Goal: Task Accomplishment & Management: Manage account settings

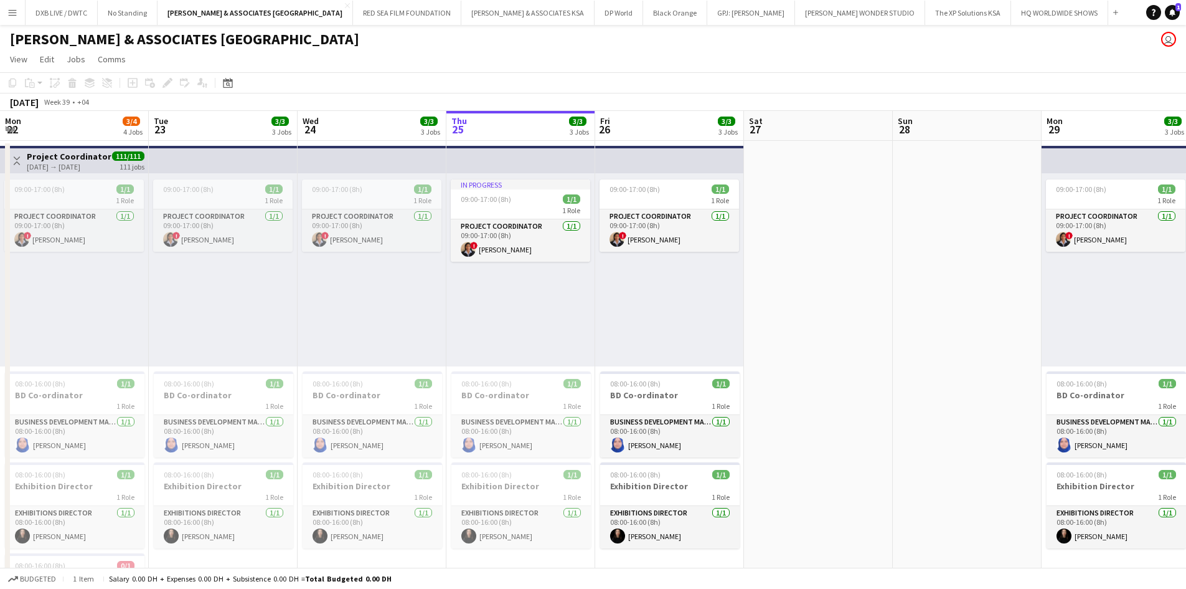
scroll to position [0, 298]
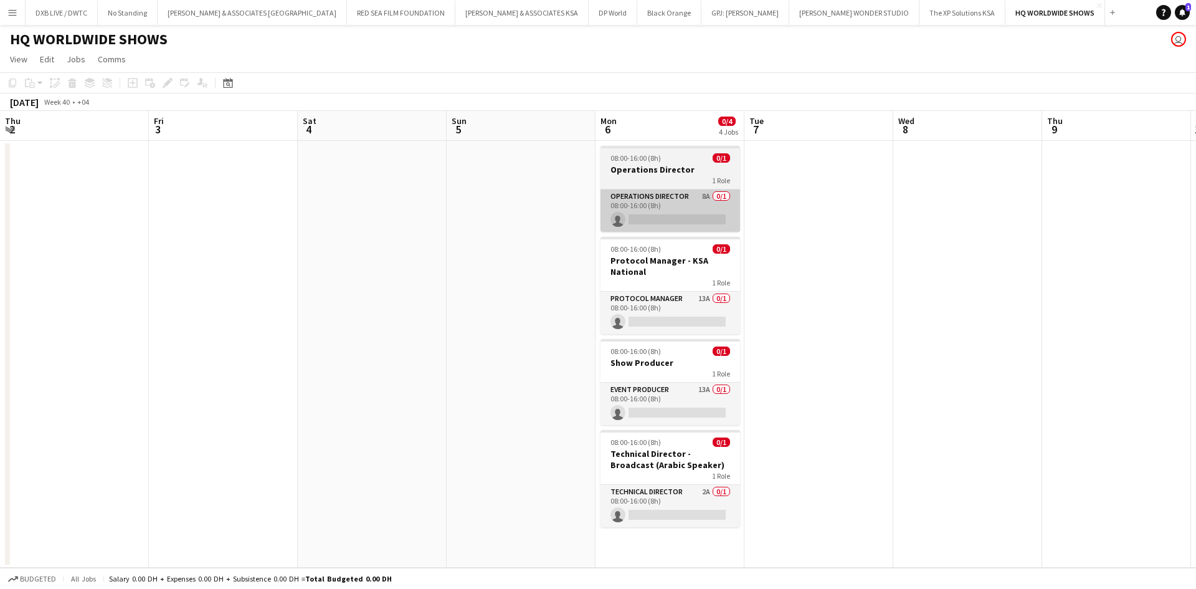
scroll to position [0, 448]
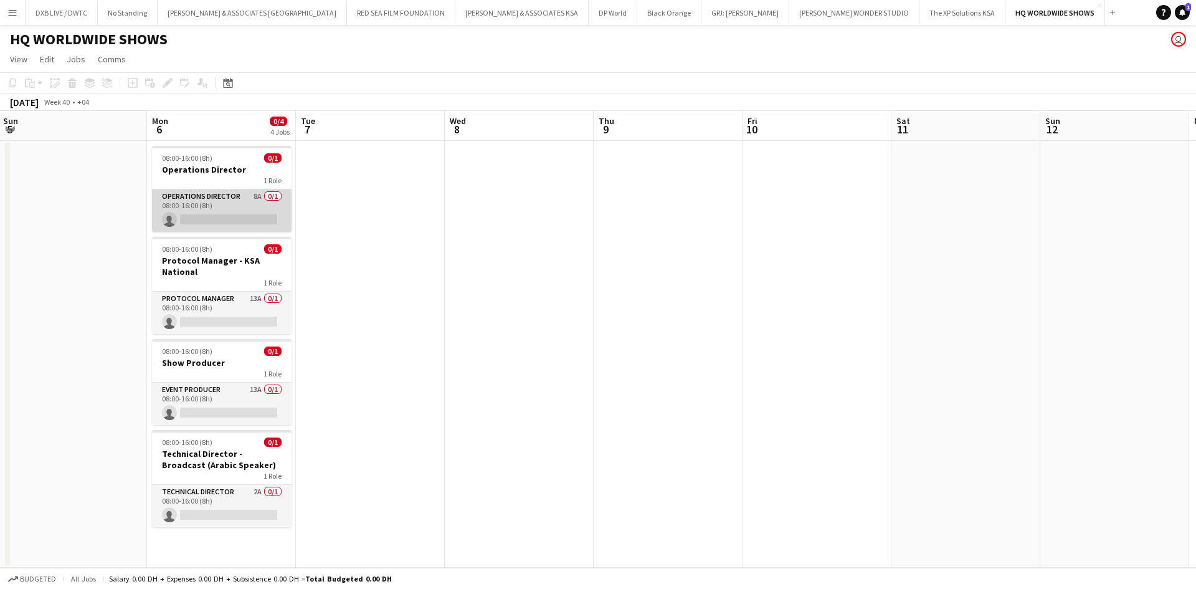
click at [237, 205] on app-card-role "Operations Director 8A 0/1 08:00-16:00 (8h) single-neutral-actions" at bounding box center [222, 210] width 140 height 42
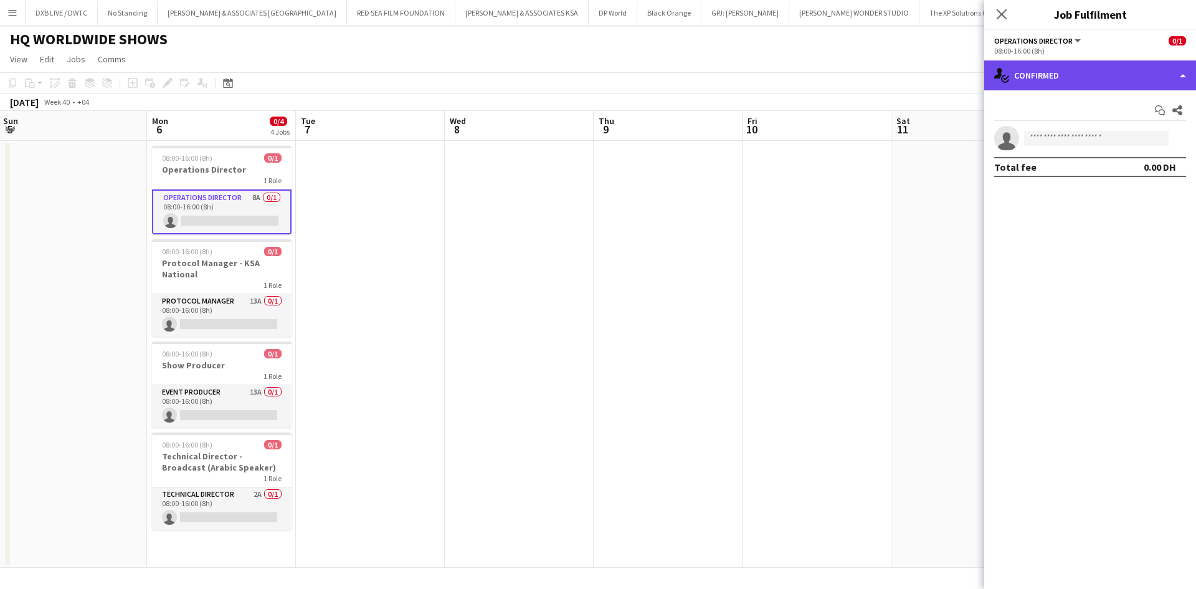
click at [1044, 82] on div "single-neutral-actions-check-2 Confirmed" at bounding box center [1090, 75] width 212 height 30
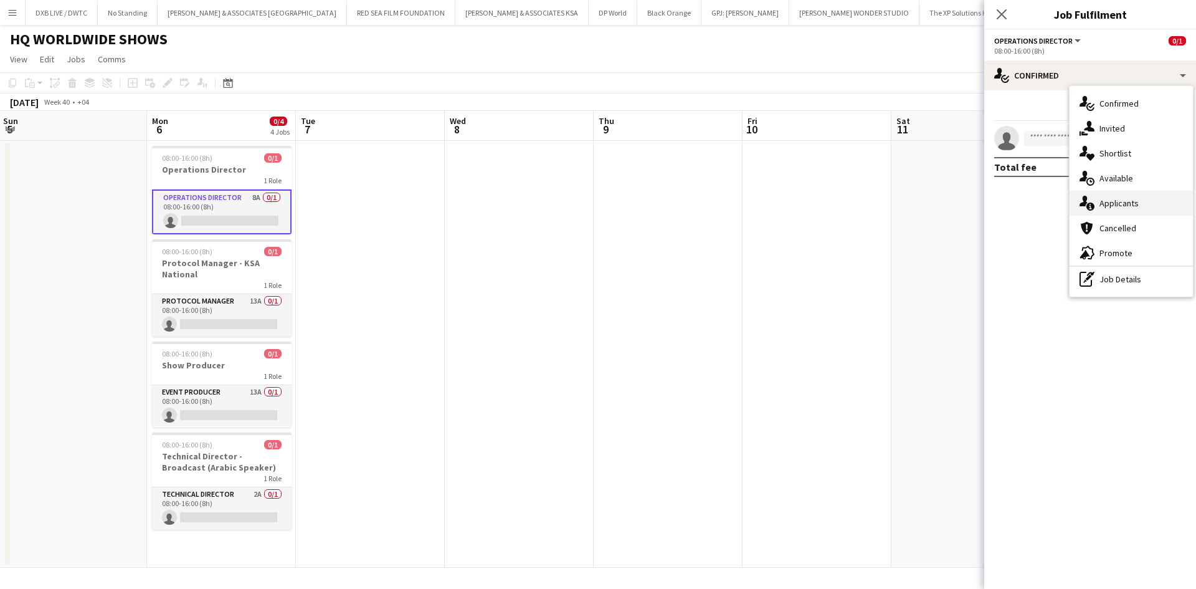
click at [1138, 197] on div "single-neutral-actions-information Applicants" at bounding box center [1130, 203] width 123 height 25
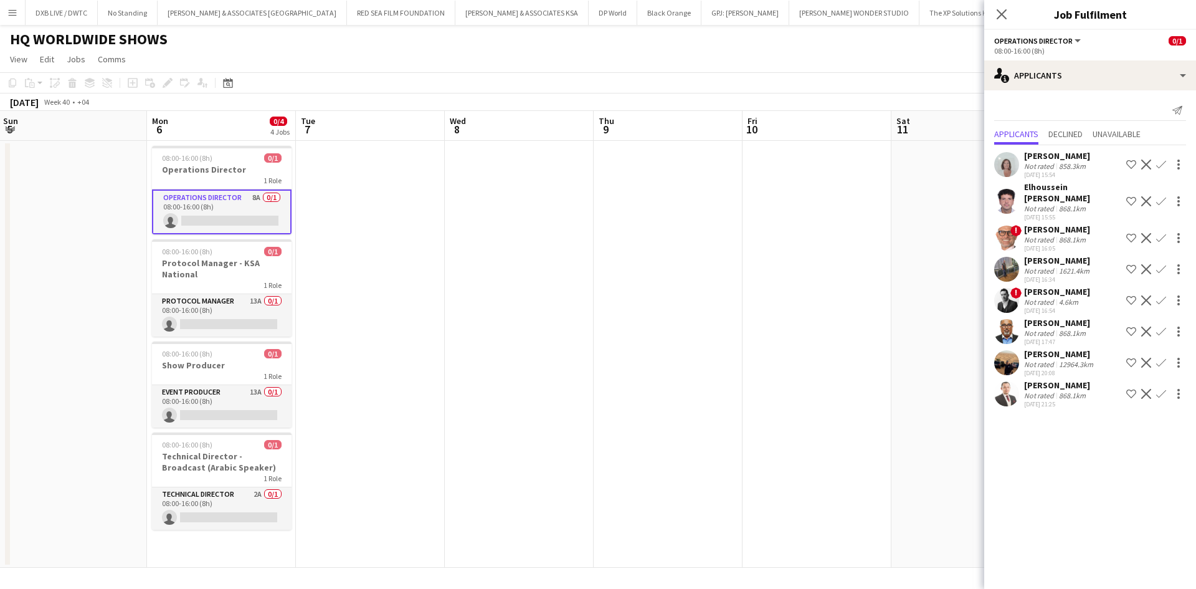
click at [1074, 187] on div "Elhoussein Abouzeid" at bounding box center [1072, 192] width 97 height 22
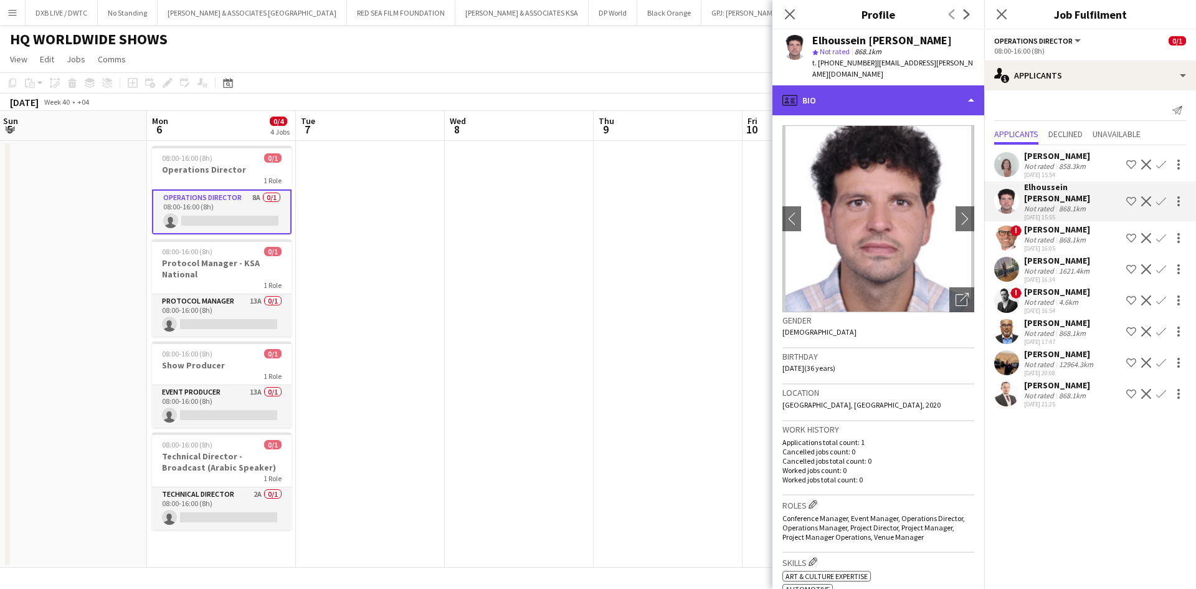
click at [922, 109] on div "profile Bio" at bounding box center [878, 100] width 212 height 30
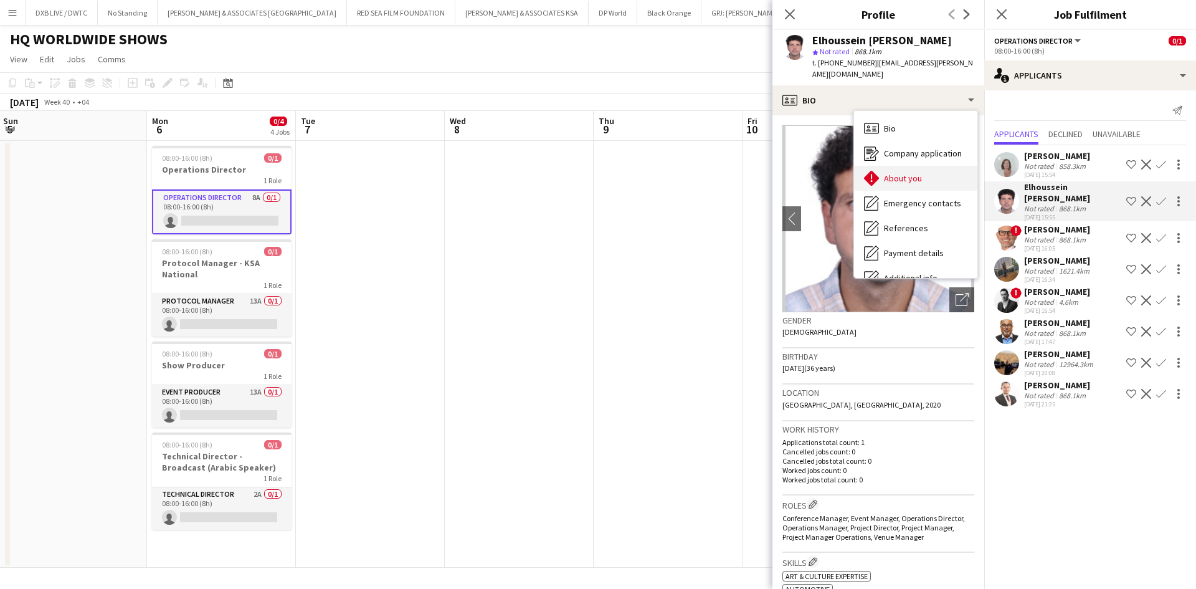
click at [934, 172] on div "About you About you" at bounding box center [915, 178] width 123 height 25
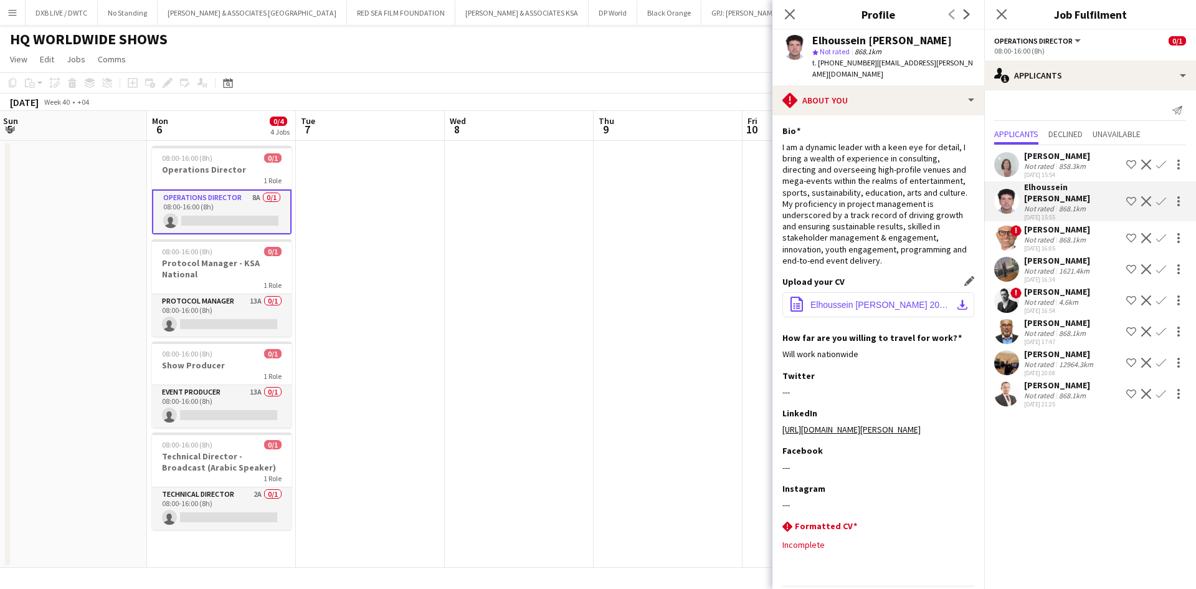
click at [817, 313] on button "office-file-sheet Elhoussein Abouzeid Cv 2025.pdf download-bottom" at bounding box center [878, 304] width 192 height 25
click at [1036, 266] on div "Not rated" at bounding box center [1040, 270] width 32 height 9
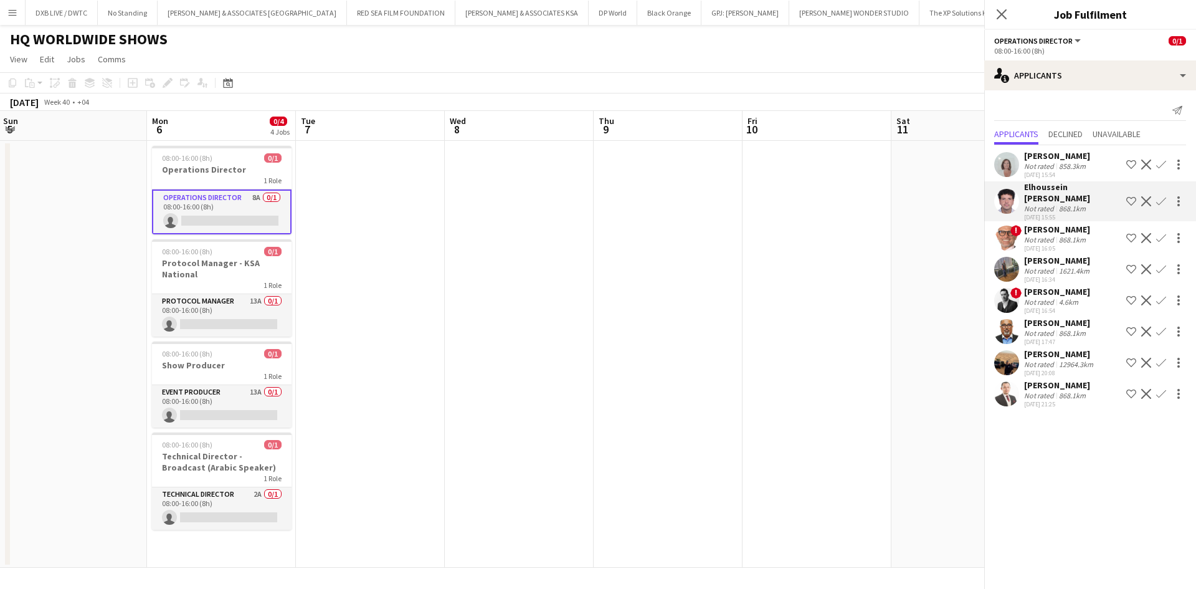
click at [1036, 266] on div "Not rated" at bounding box center [1040, 270] width 32 height 9
click at [1025, 255] on div "Waleed Mohammed" at bounding box center [1058, 260] width 68 height 11
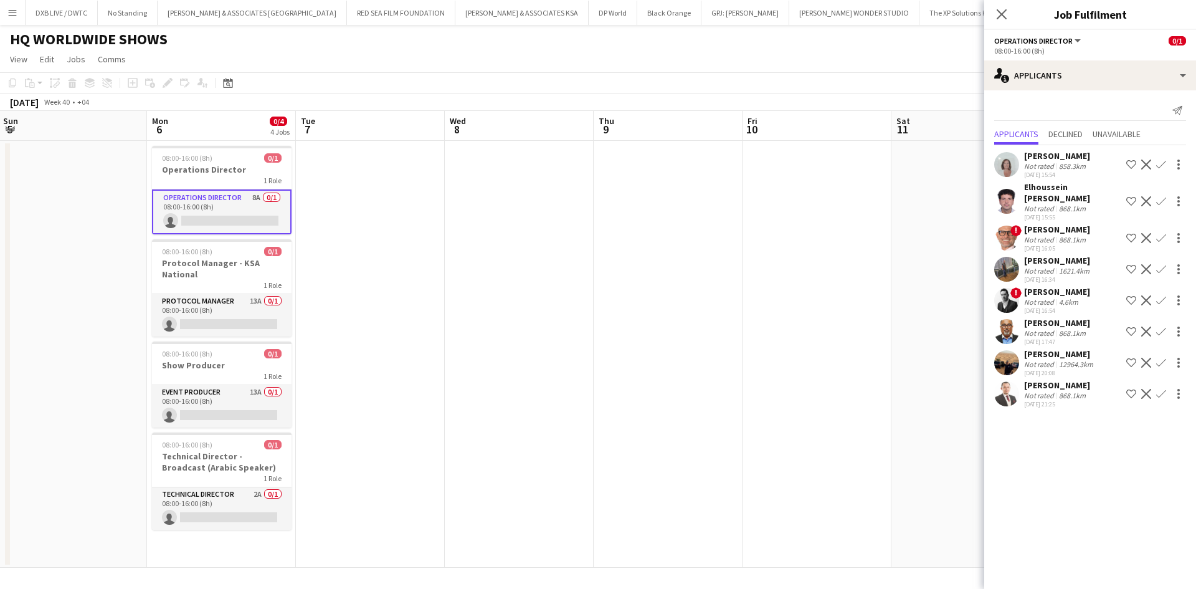
click at [1052, 266] on div "Not rated" at bounding box center [1040, 270] width 32 height 9
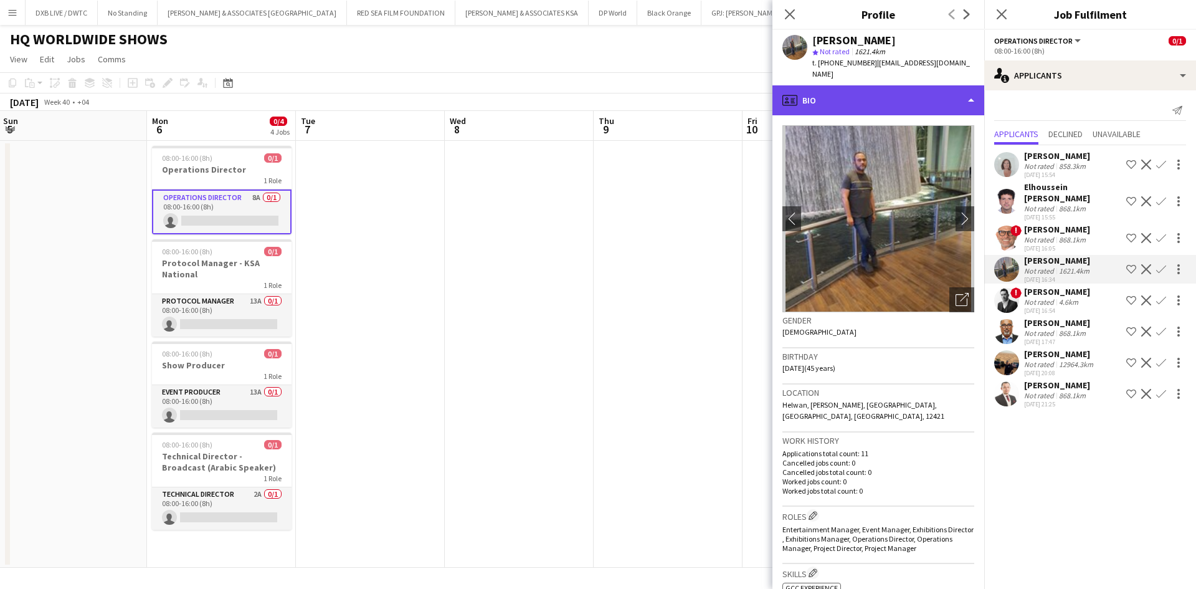
click at [897, 85] on div "profile Bio" at bounding box center [878, 100] width 212 height 30
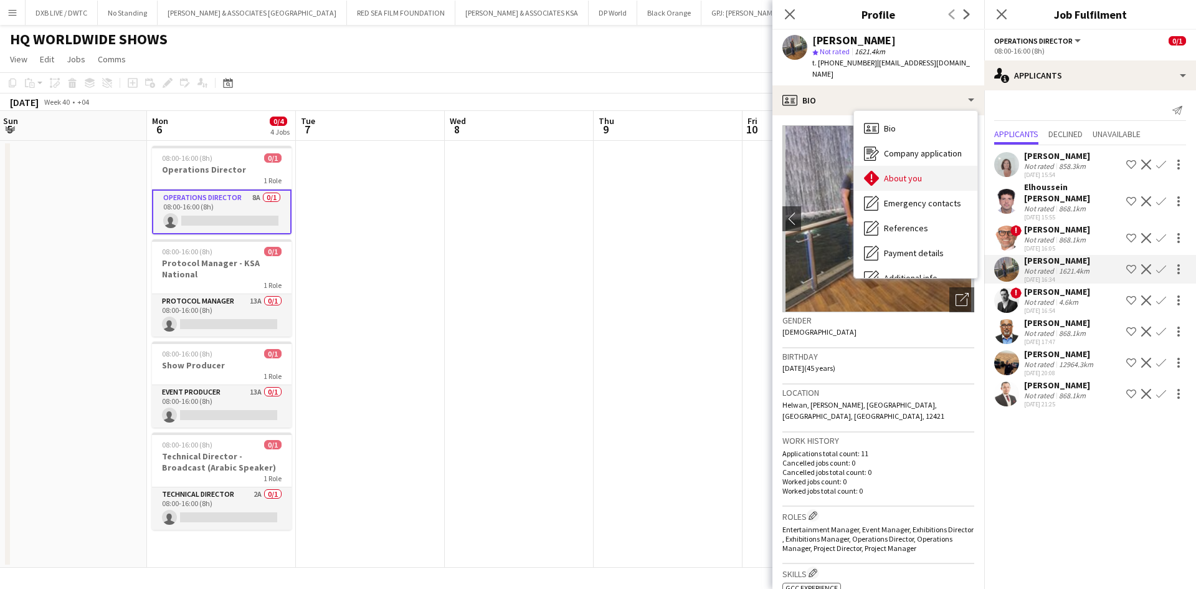
click at [899, 173] on span "About you" at bounding box center [903, 178] width 38 height 11
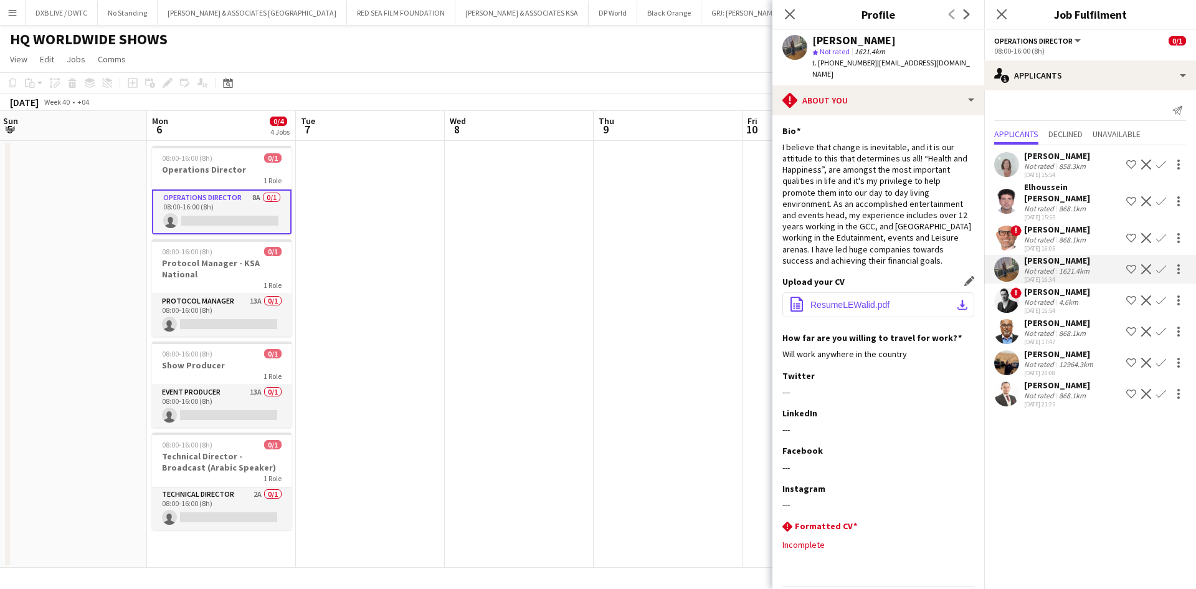
click at [880, 300] on span "ResumeLEWalid.pdf" at bounding box center [849, 305] width 79 height 10
click at [1147, 264] on app-icon "Decline" at bounding box center [1146, 269] width 10 height 10
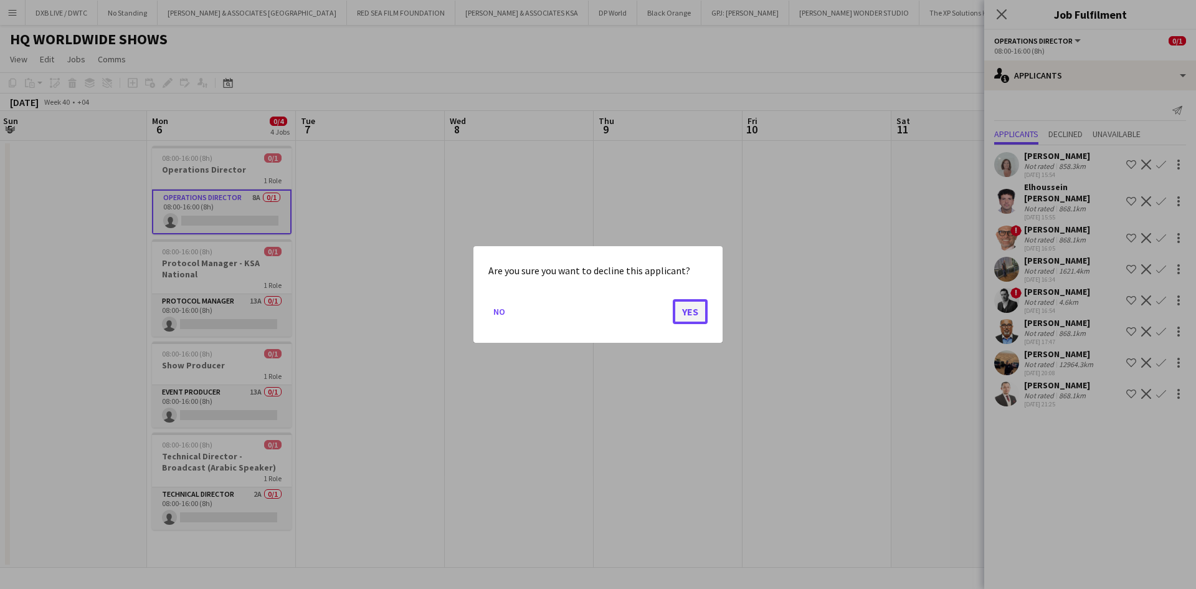
click at [698, 309] on button "Yes" at bounding box center [690, 311] width 35 height 25
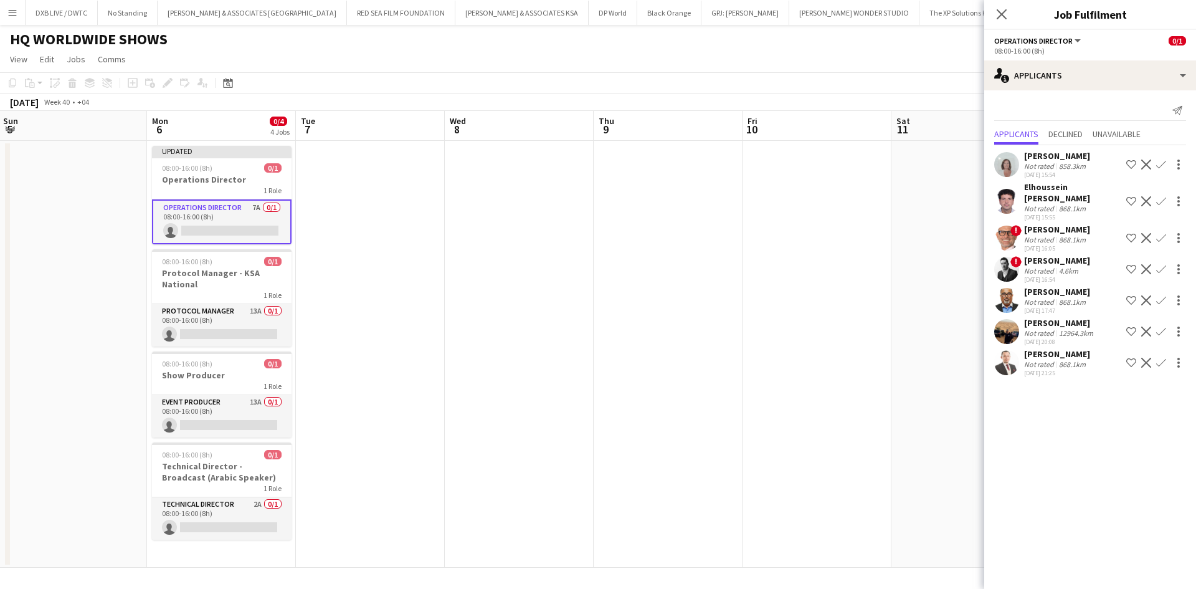
click at [1065, 297] on div "868.1km" at bounding box center [1072, 301] width 32 height 9
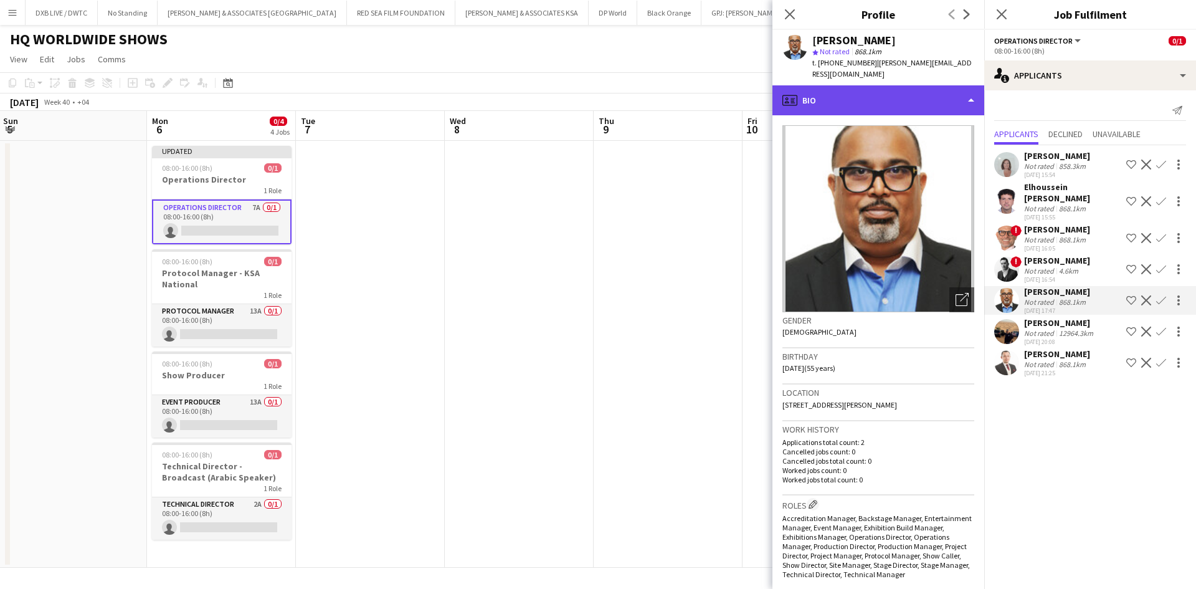
click at [850, 85] on div "profile Bio" at bounding box center [878, 100] width 212 height 30
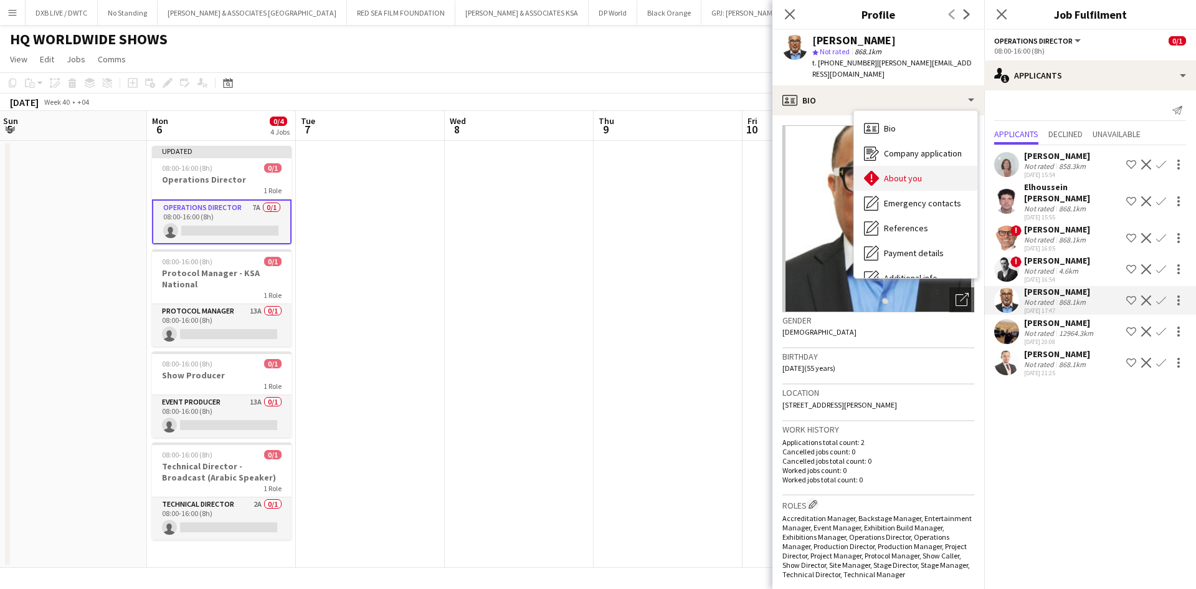
click at [904, 173] on span "About you" at bounding box center [903, 178] width 38 height 11
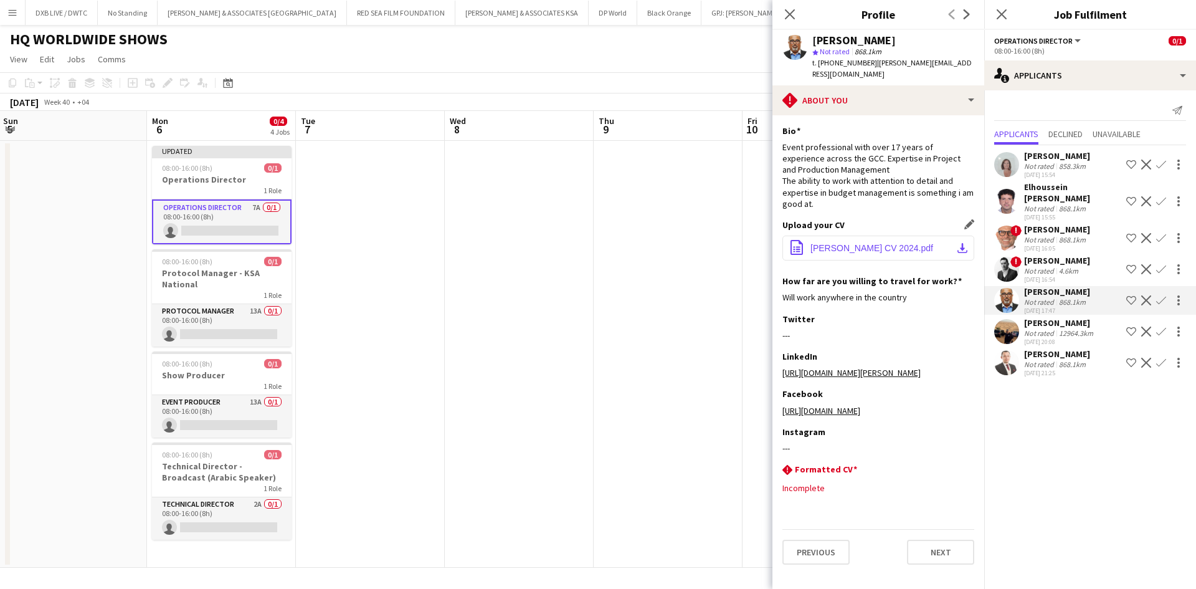
click at [867, 243] on span "KEVINS CV 2024.pdf" at bounding box center [871, 248] width 123 height 10
click at [1056, 328] on div "12964.3km" at bounding box center [1075, 332] width 39 height 9
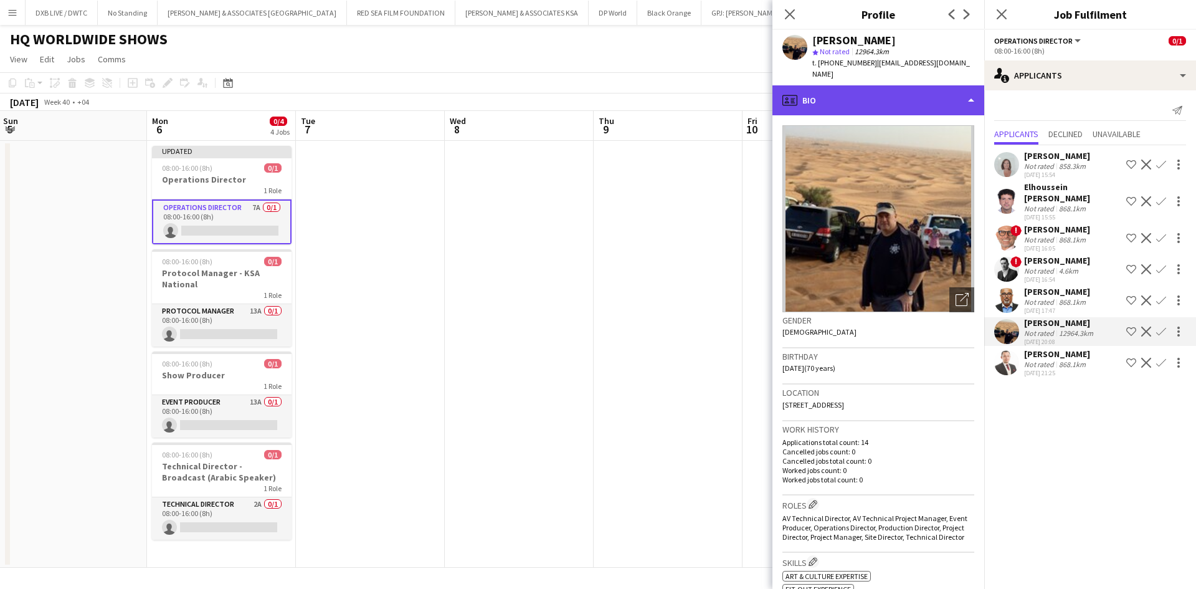
click at [887, 85] on div "profile Bio" at bounding box center [878, 100] width 212 height 30
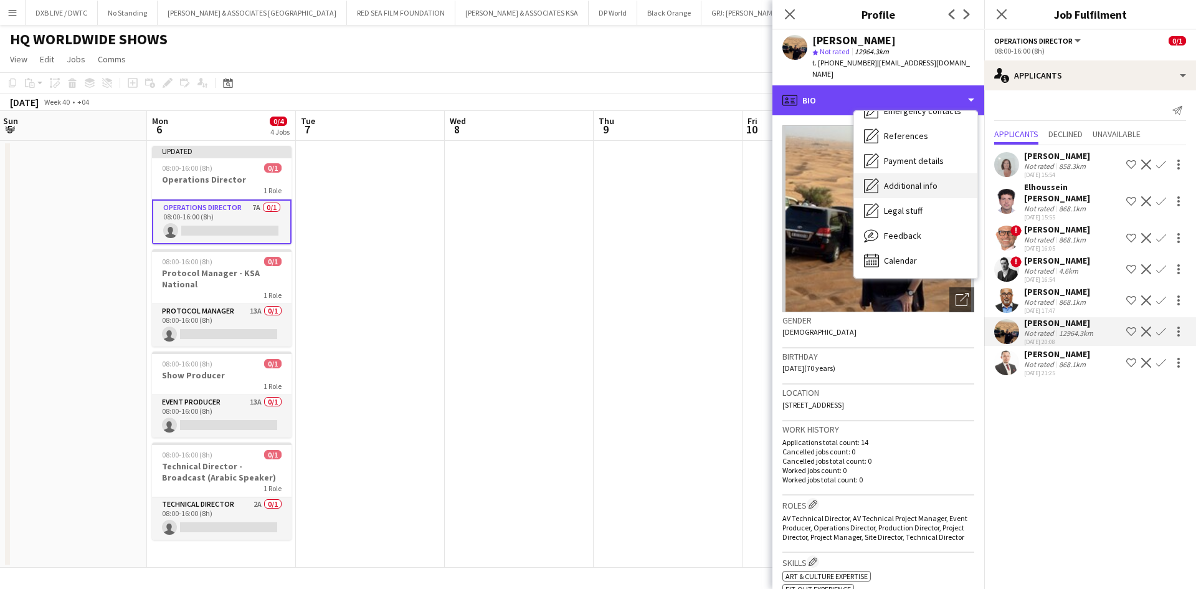
scroll to position [0, 0]
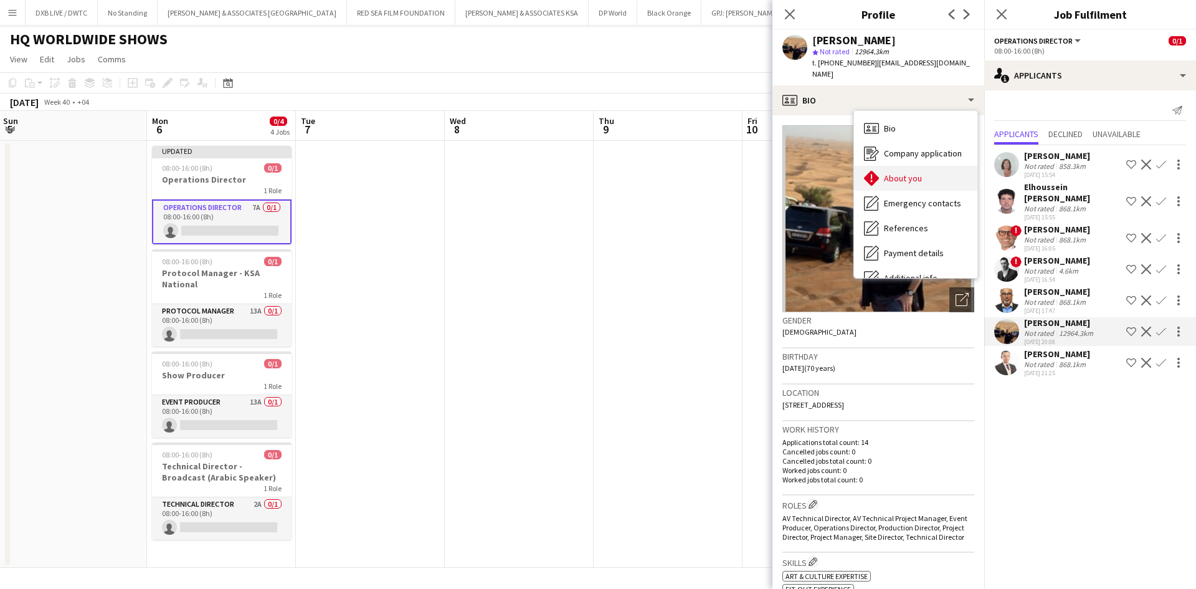
click at [902, 173] on div "About you About you" at bounding box center [915, 178] width 123 height 25
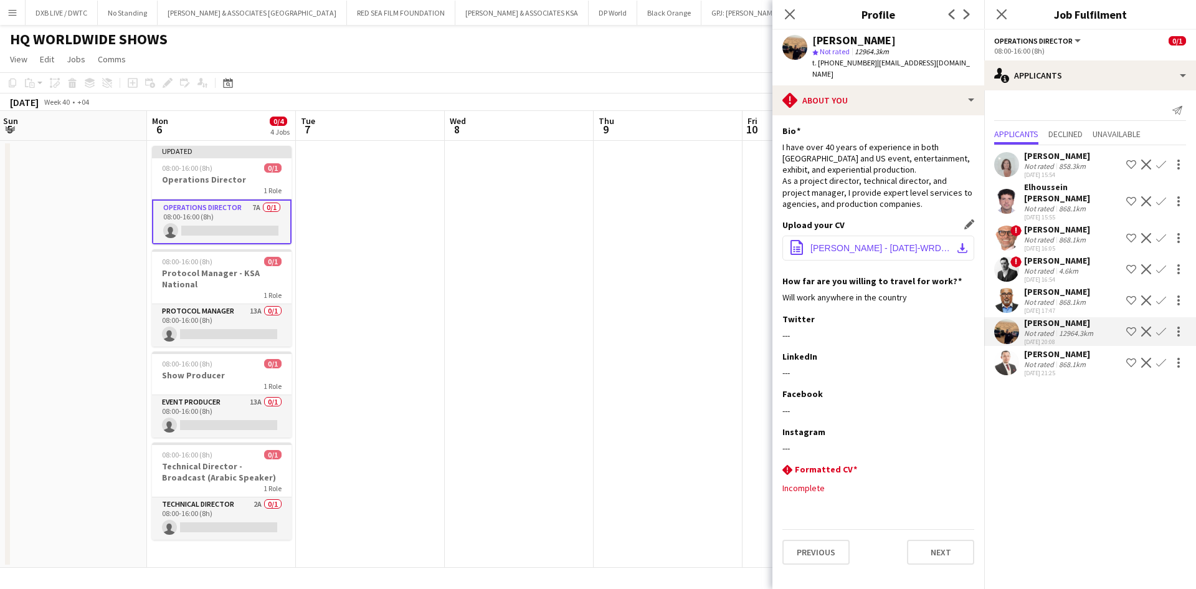
click at [879, 244] on button "office-file-sheet CV J. QUITT - OCT. 2024-WRD.docx download-bottom" at bounding box center [878, 247] width 192 height 25
click at [852, 243] on span "CV J. QUITT - OCT. 2024-WRD.docx" at bounding box center [880, 248] width 141 height 10
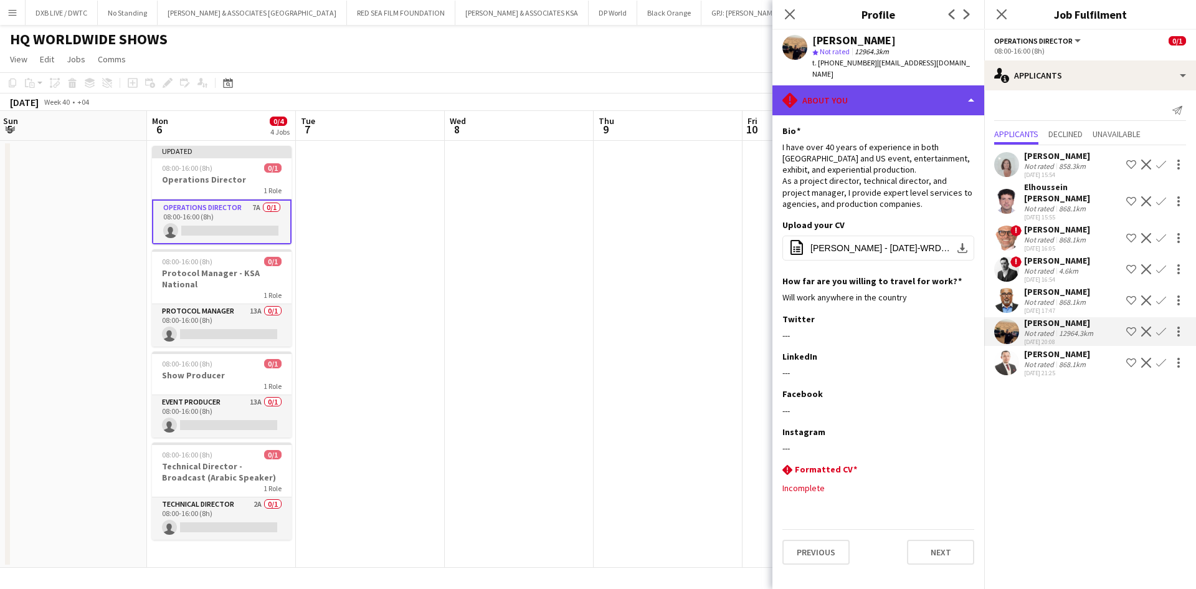
click at [838, 92] on div "rhombus-alert About you" at bounding box center [878, 100] width 212 height 30
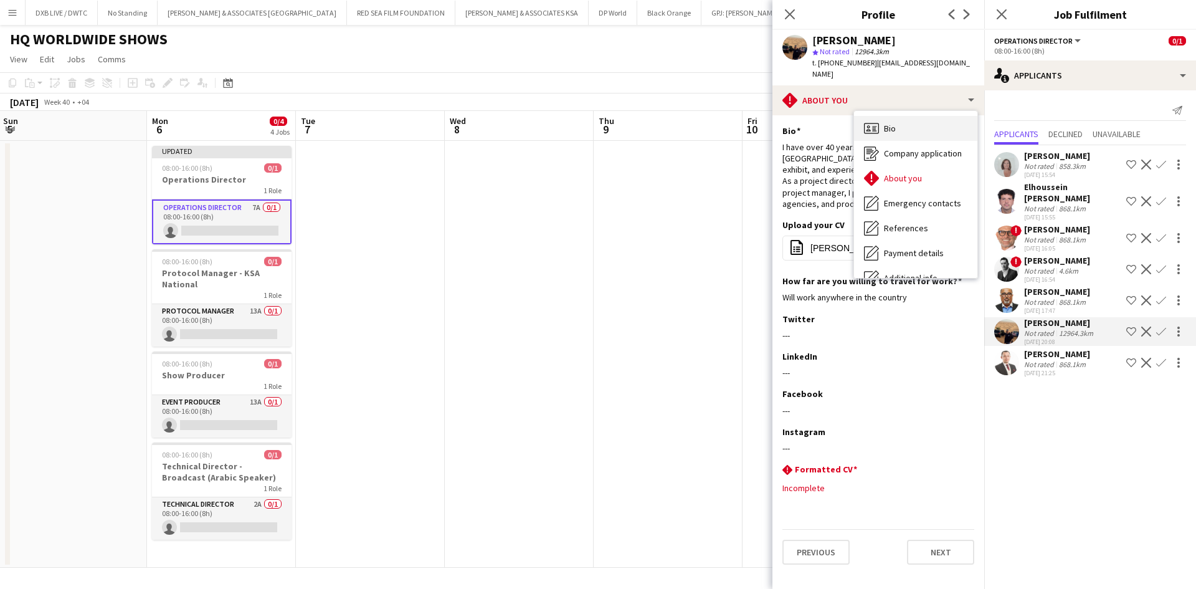
click at [887, 123] on span "Bio" at bounding box center [890, 128] width 12 height 11
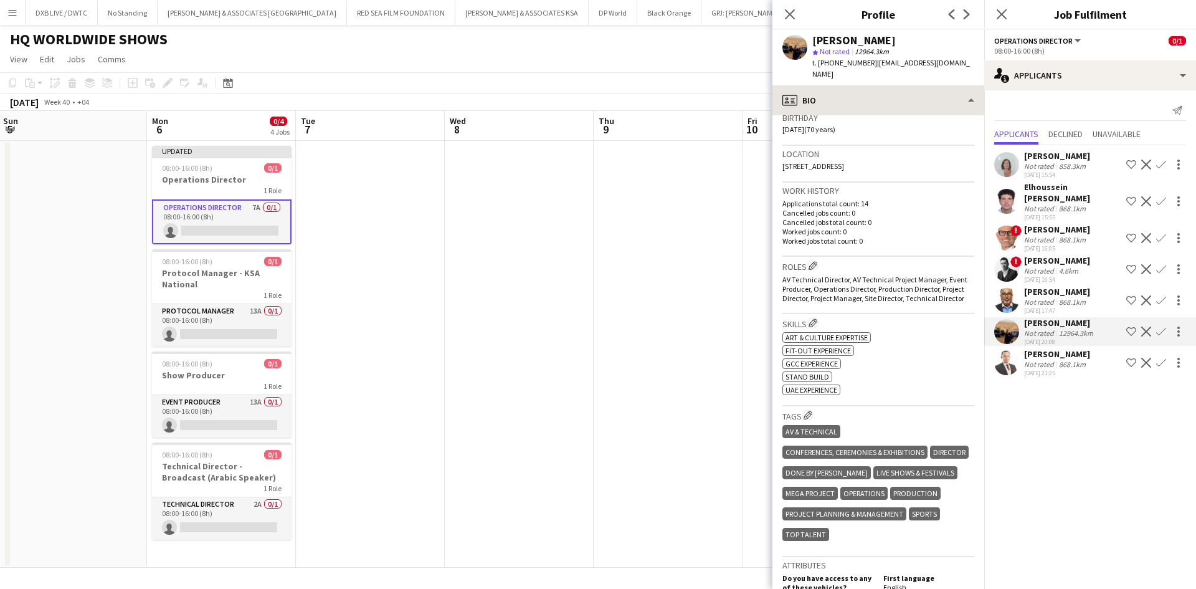
scroll to position [220, 0]
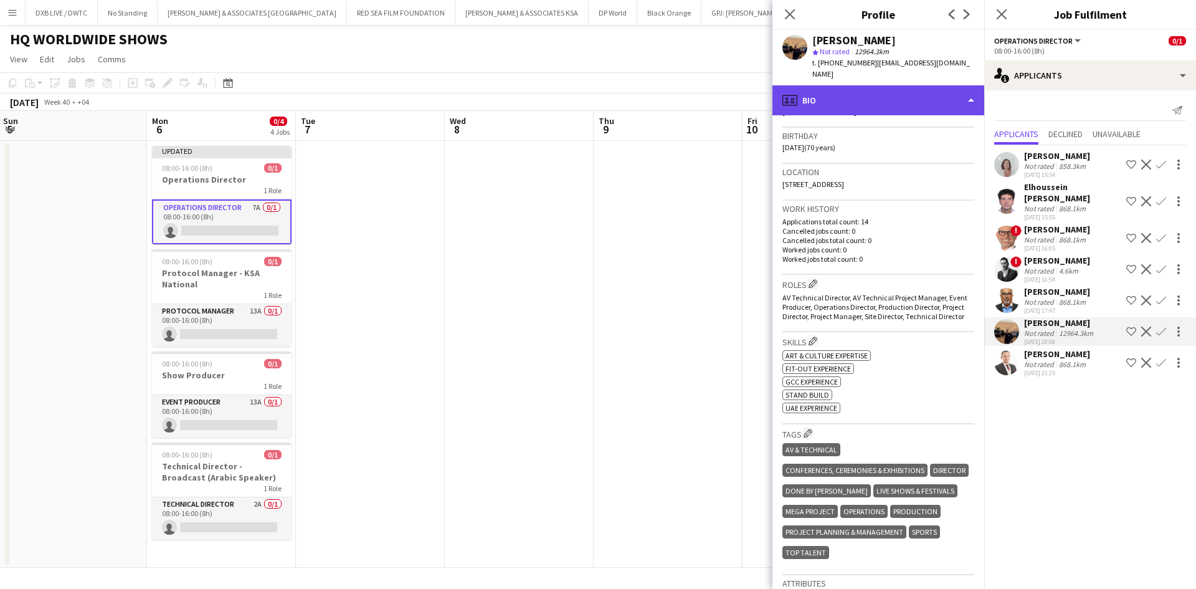
click at [869, 85] on div "profile Bio" at bounding box center [878, 100] width 212 height 30
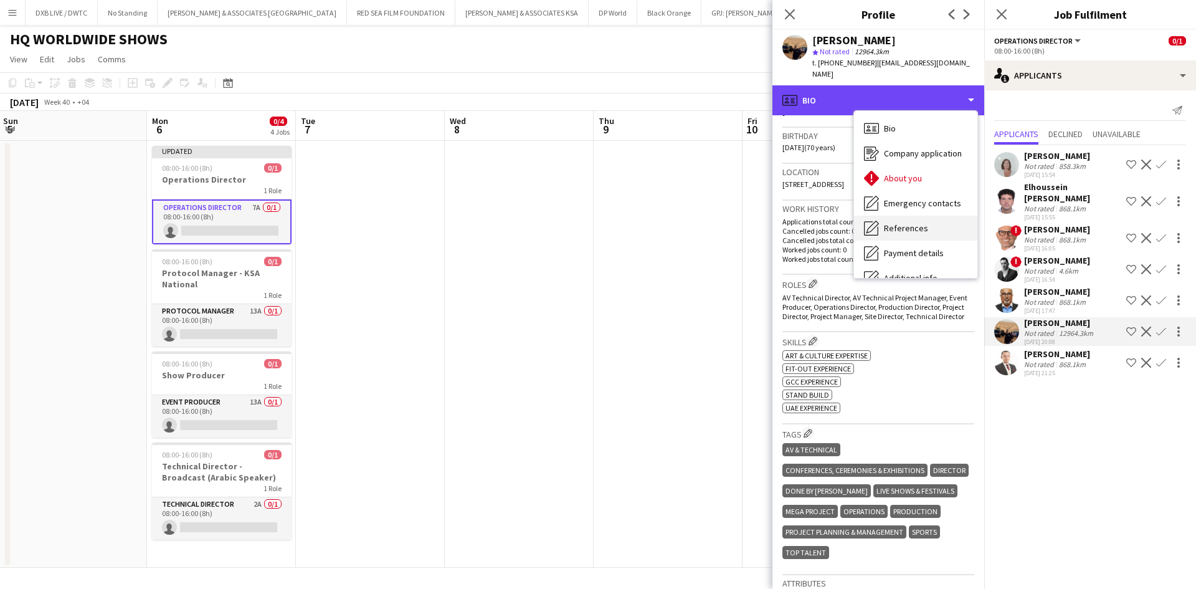
scroll to position [92, 0]
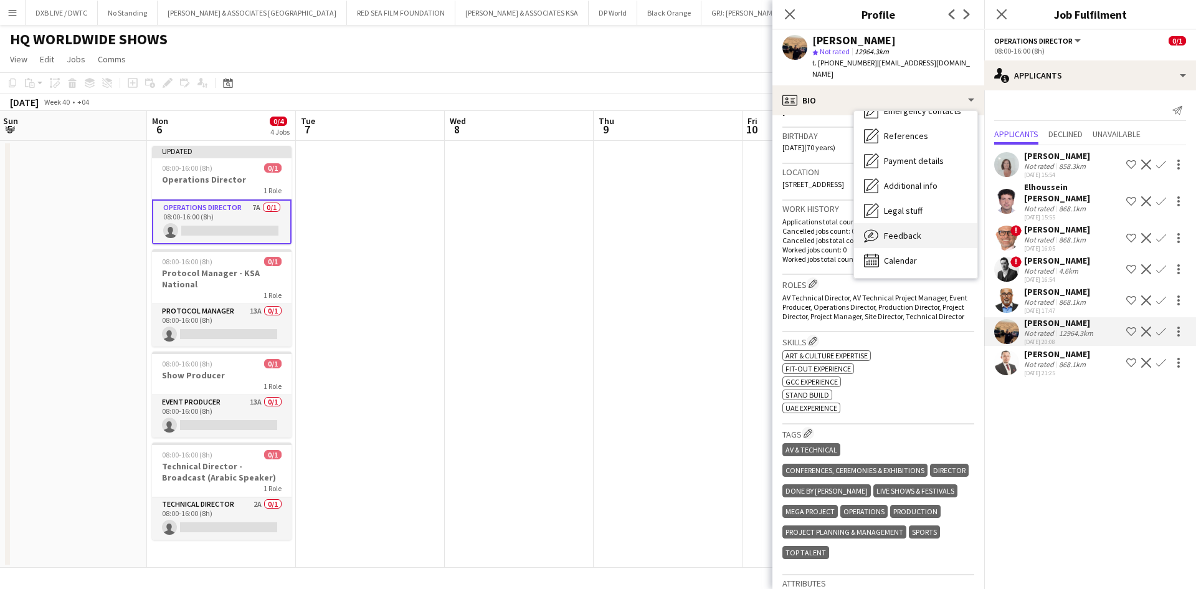
click at [889, 235] on div "Feedback Feedback" at bounding box center [915, 235] width 123 height 25
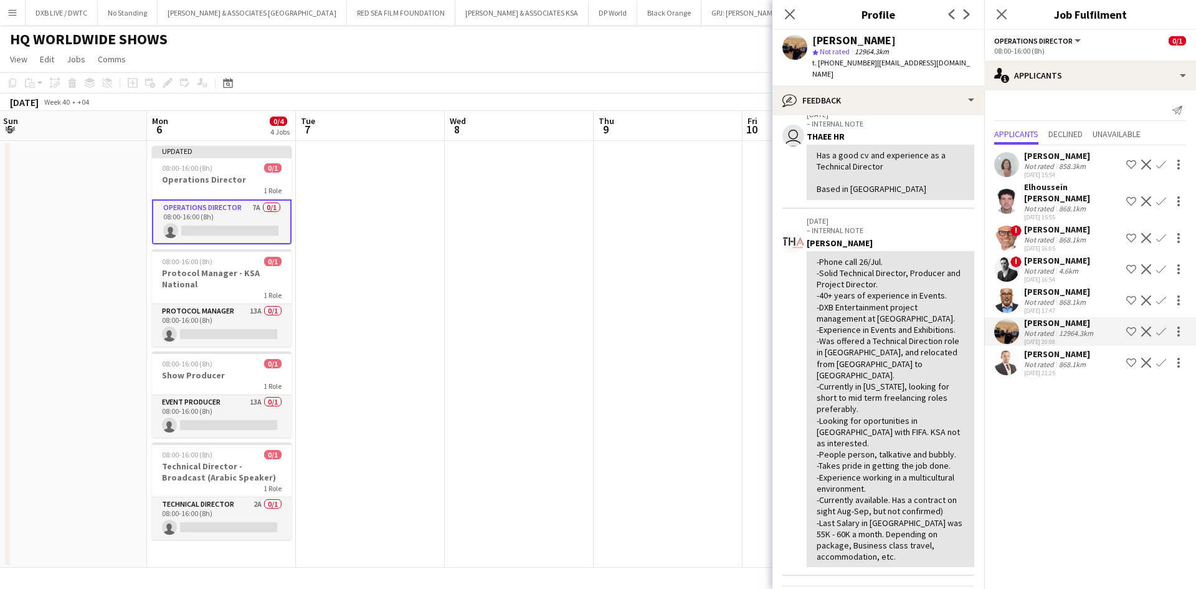
scroll to position [0, 0]
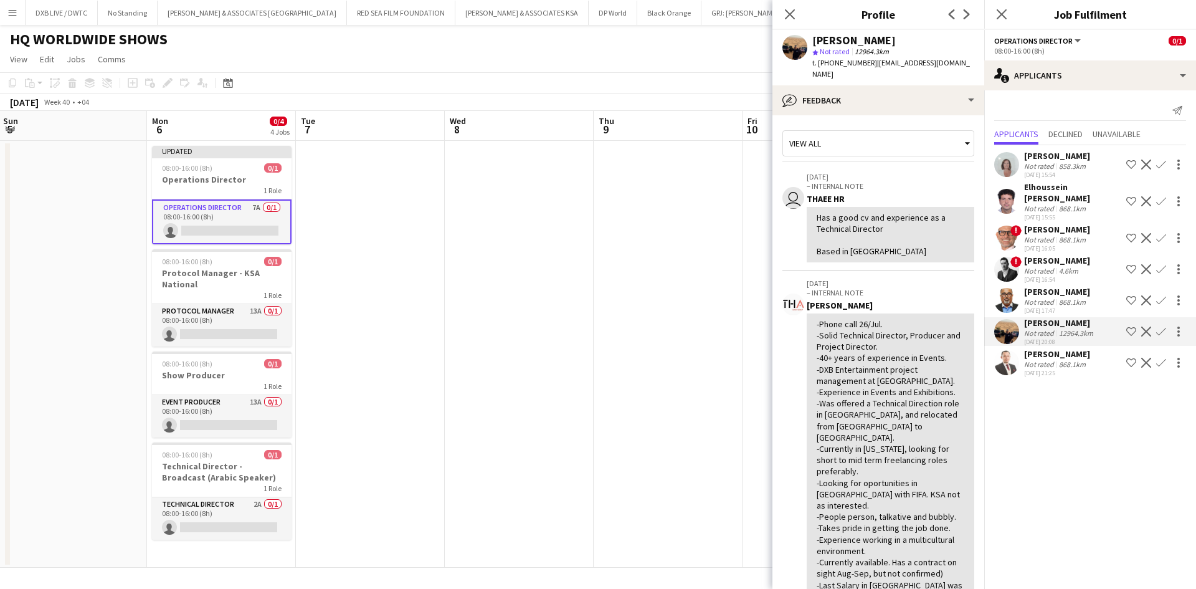
click at [1060, 359] on div "868.1km" at bounding box center [1072, 363] width 32 height 9
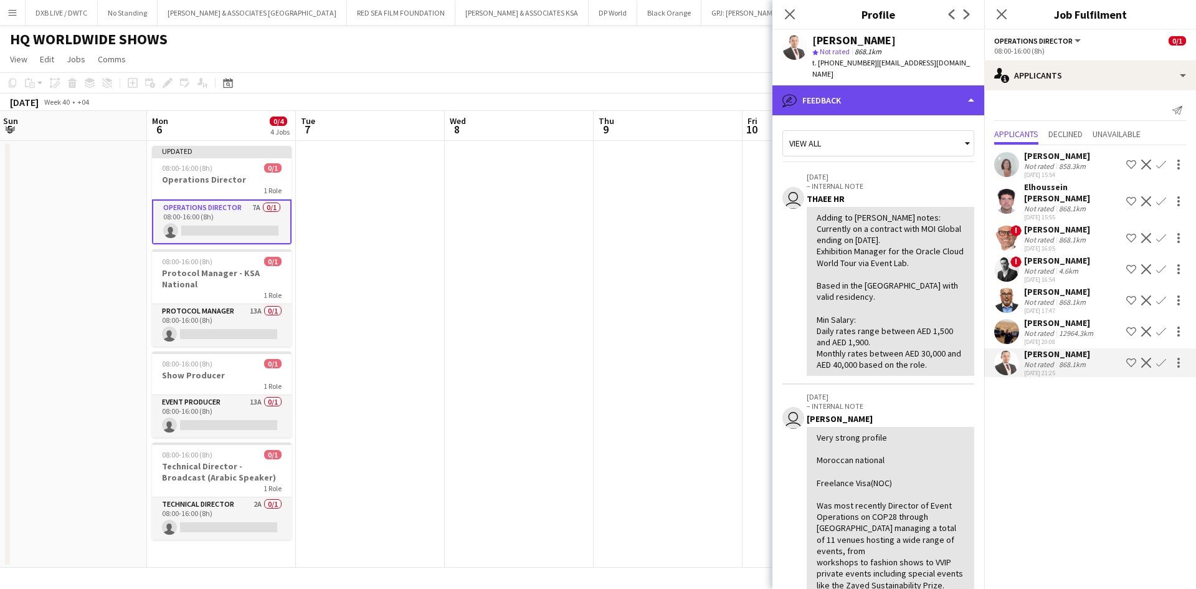
click at [815, 96] on div "bubble-pencil Feedback" at bounding box center [878, 100] width 212 height 30
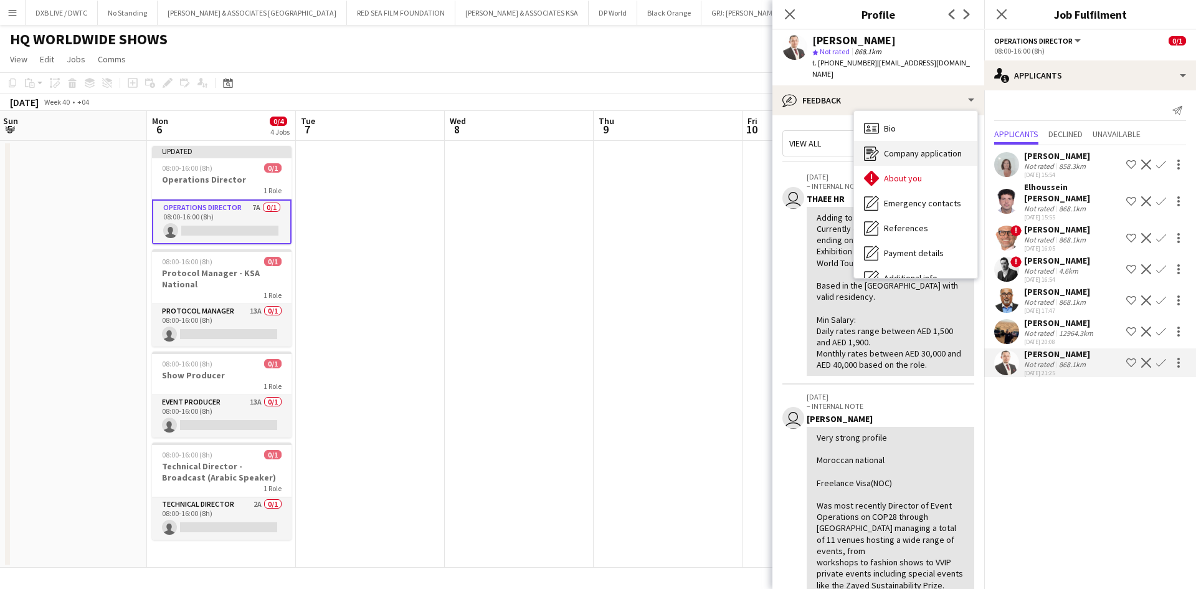
click at [903, 148] on span "Company application" at bounding box center [923, 153] width 78 height 11
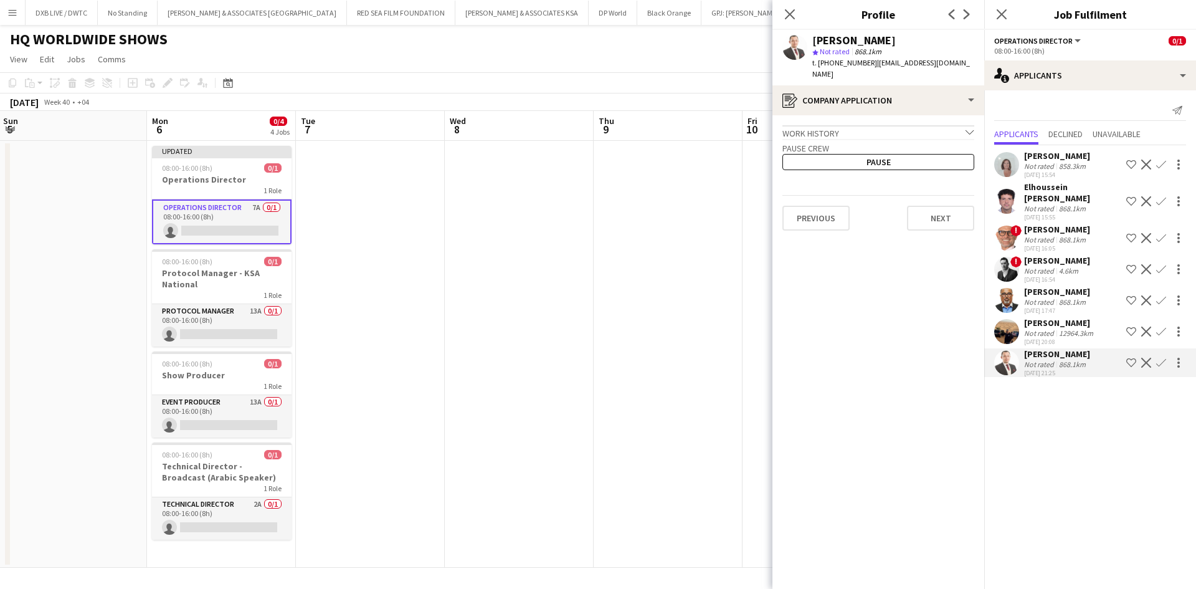
click at [897, 125] on div "Work history chevron-down" at bounding box center [878, 132] width 192 height 14
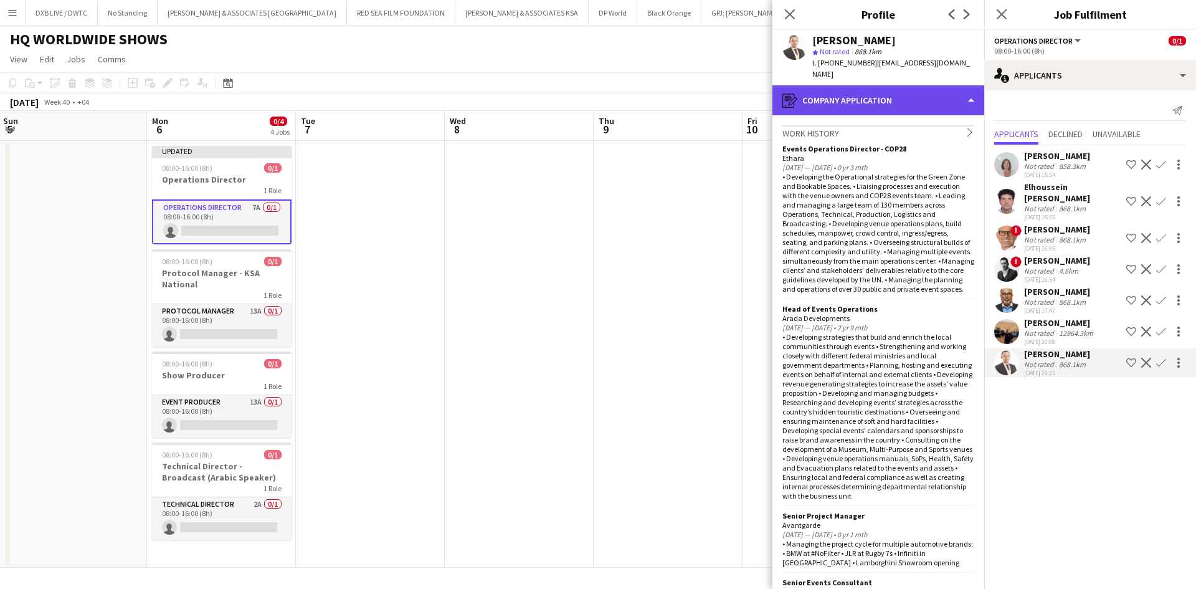
click at [862, 85] on div "register Company application" at bounding box center [878, 100] width 212 height 30
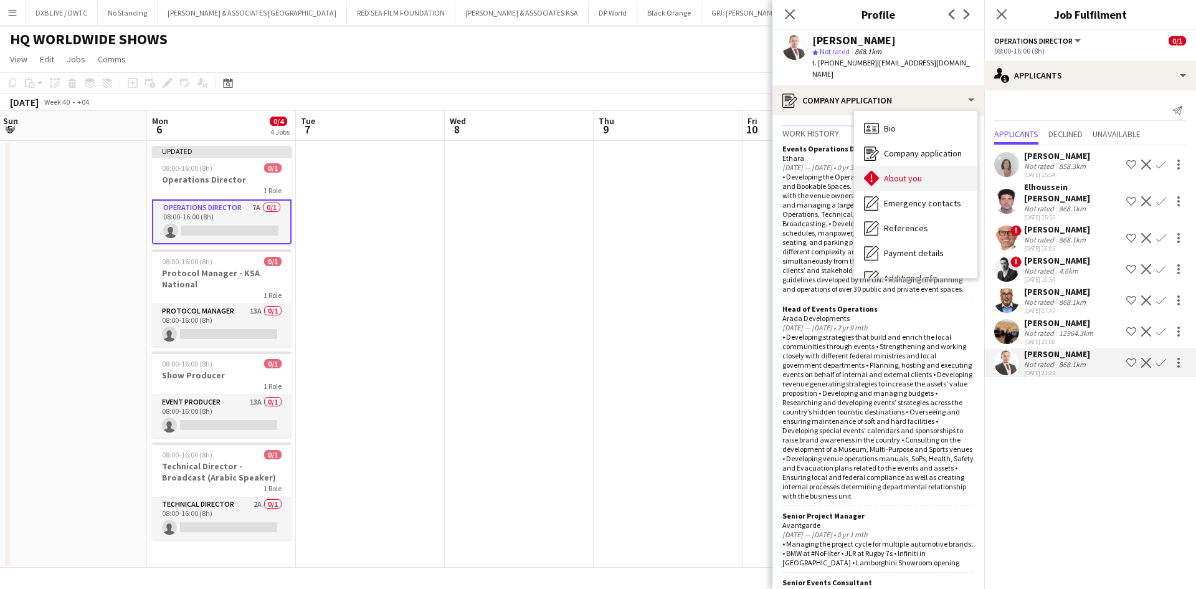
click at [891, 173] on span "About you" at bounding box center [903, 178] width 38 height 11
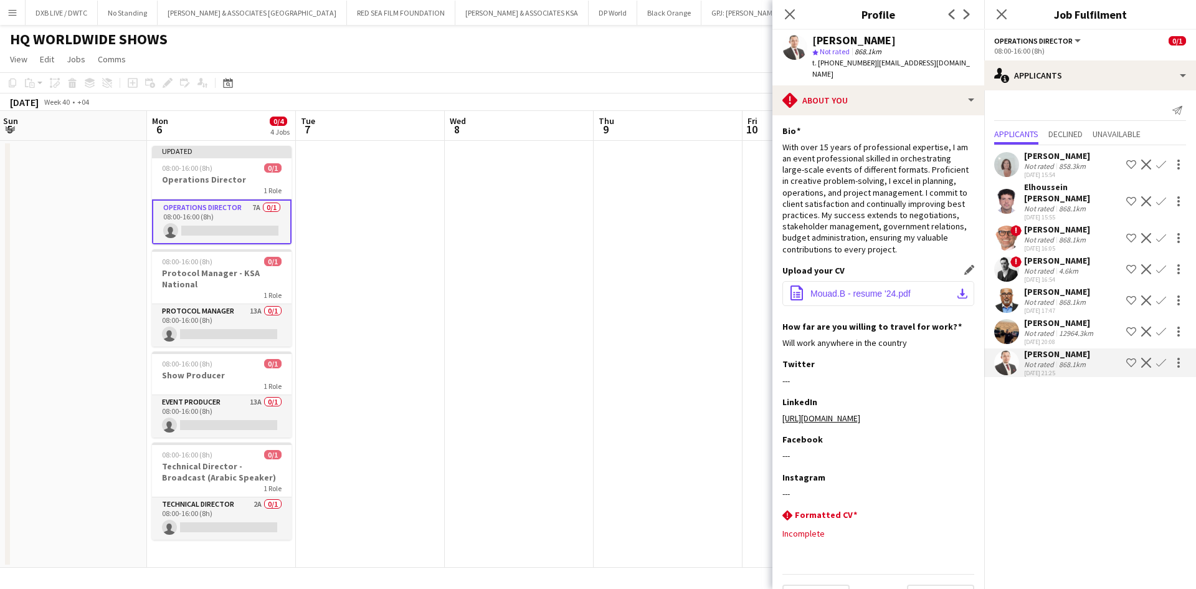
click at [850, 288] on span "Mouad.B - resume '24.pdf" at bounding box center [860, 293] width 100 height 10
click at [1135, 357] on app-icon "Shortlist crew" at bounding box center [1131, 362] width 10 height 10
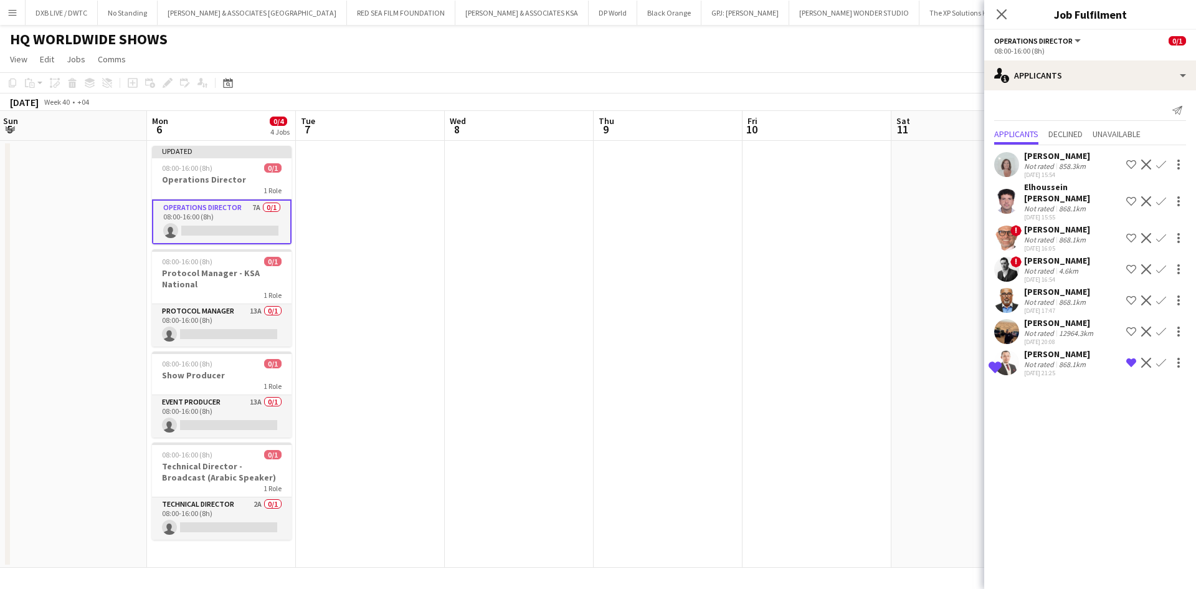
click at [1069, 359] on div "868.1km" at bounding box center [1072, 363] width 32 height 9
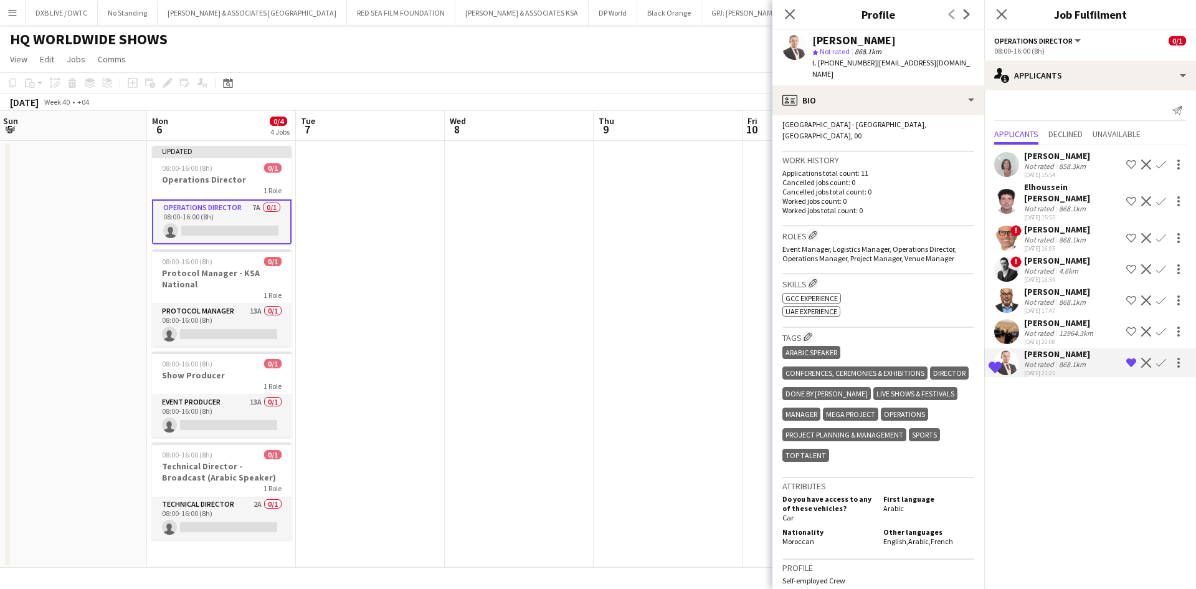
scroll to position [311, 0]
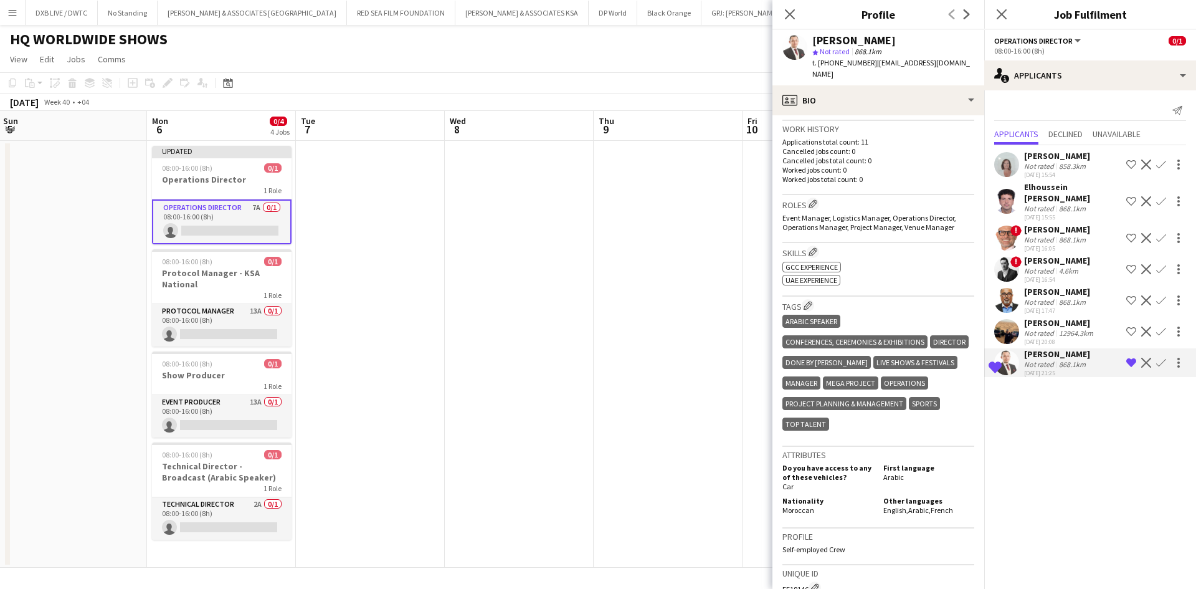
click at [1045, 328] on div "Not rated" at bounding box center [1040, 332] width 32 height 9
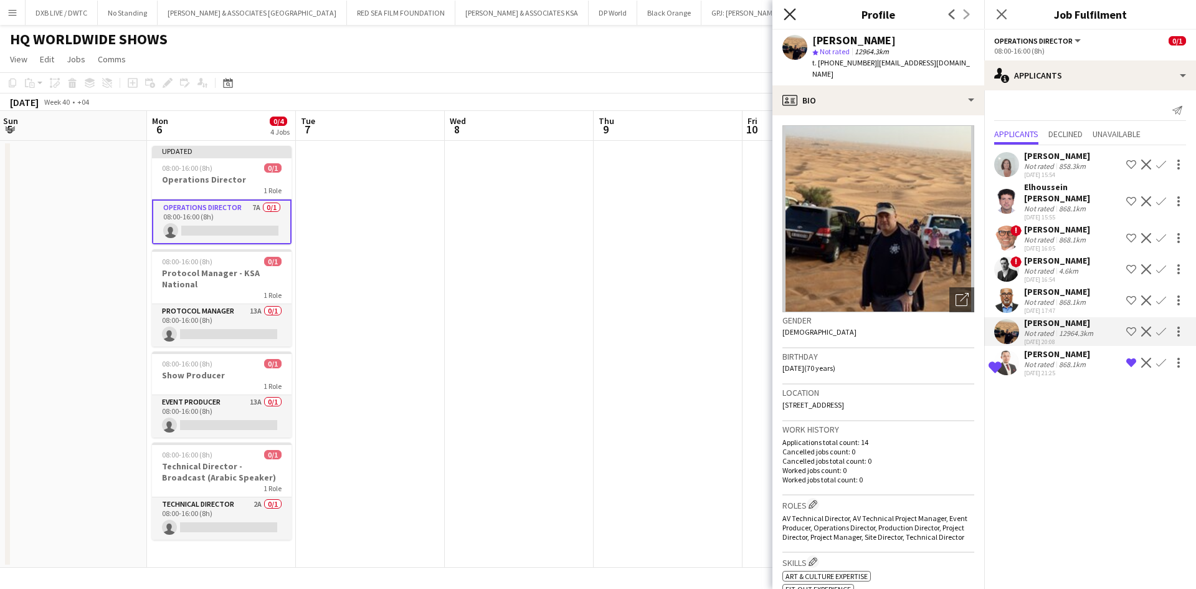
click at [787, 12] on icon at bounding box center [789, 14] width 12 height 12
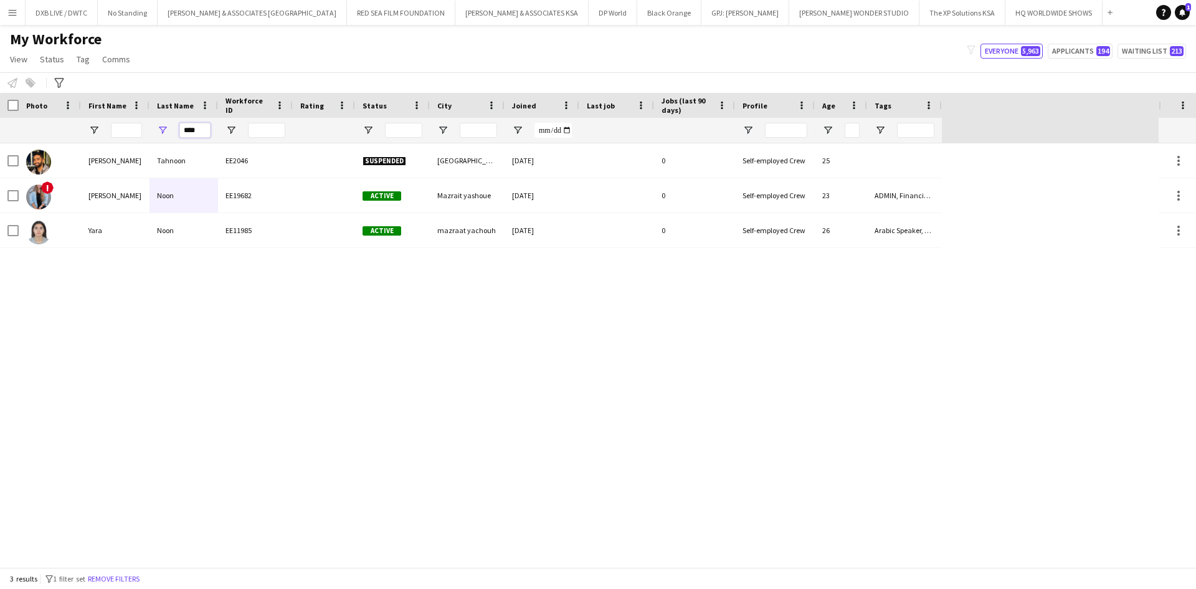
drag, startPoint x: 0, startPoint y: 0, endPoint x: 150, endPoint y: 141, distance: 205.8
click at [150, 141] on div "****" at bounding box center [183, 130] width 69 height 25
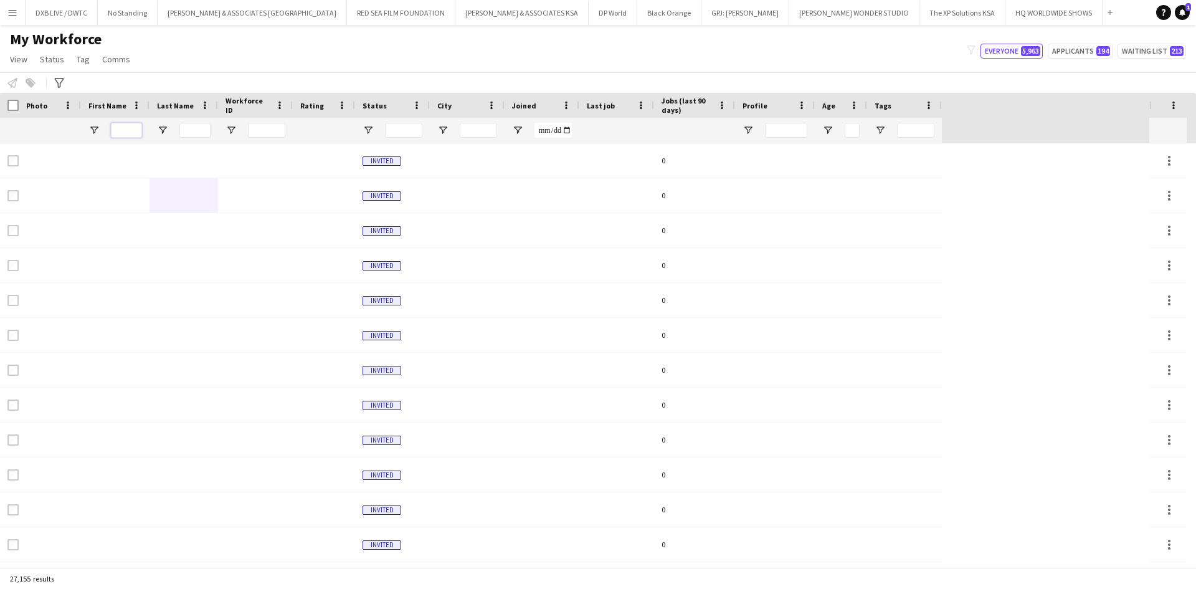
click at [118, 136] on input "First Name Filter Input" at bounding box center [126, 130] width 31 height 15
type input "*******"
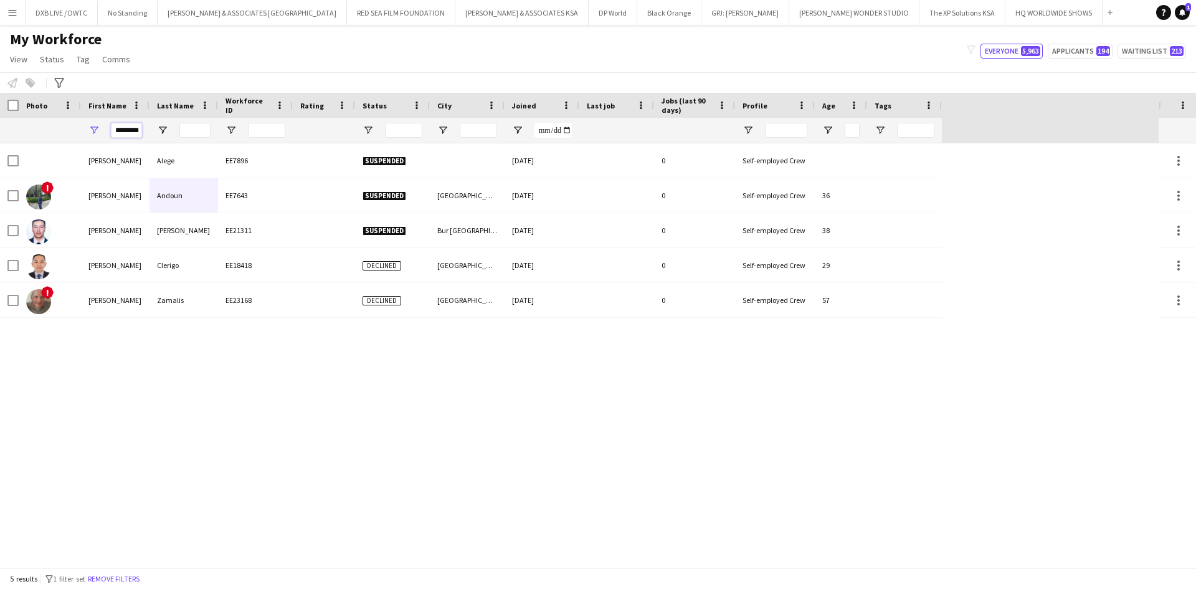
drag, startPoint x: 137, startPoint y: 131, endPoint x: 74, endPoint y: 142, distance: 63.8
click at [74, 142] on div "*******" at bounding box center [471, 130] width 942 height 25
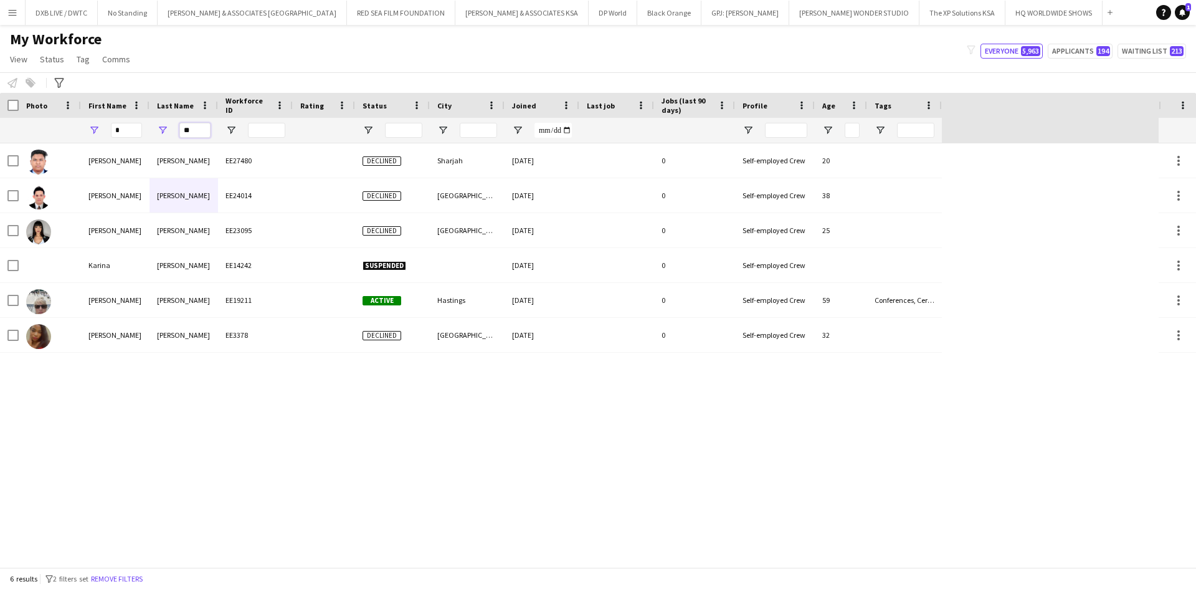
type input "*"
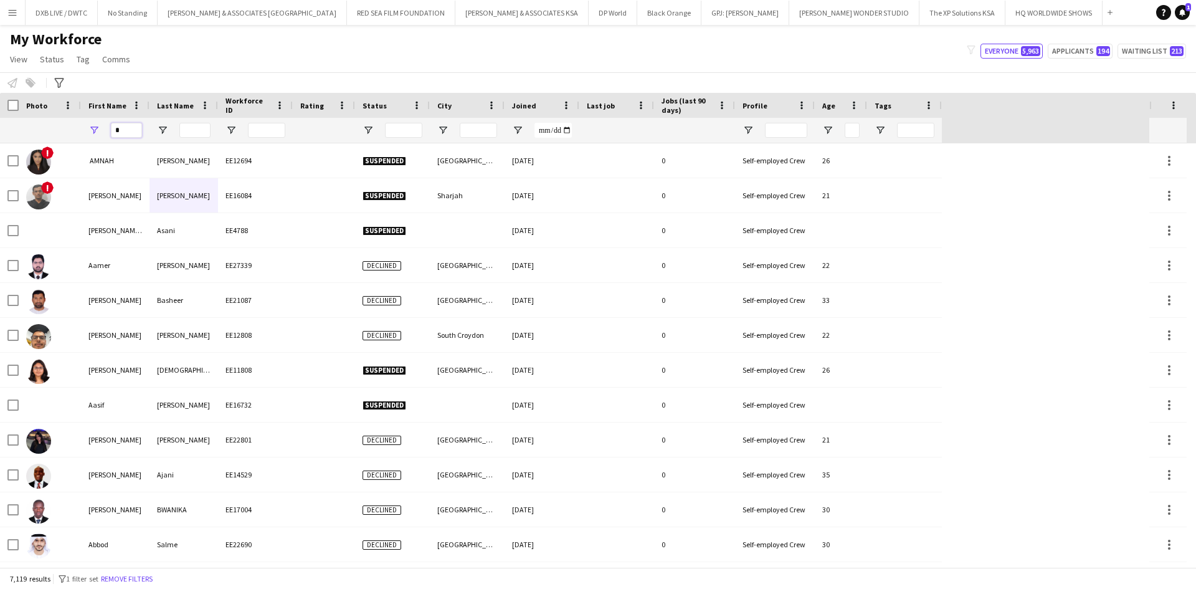
click at [125, 130] on input "First Name Filter Input" at bounding box center [126, 130] width 31 height 15
click at [183, 131] on input "Last Name Filter Input" at bounding box center [194, 130] width 31 height 15
click at [197, 130] on input "Last Name Filter Input" at bounding box center [194, 130] width 31 height 15
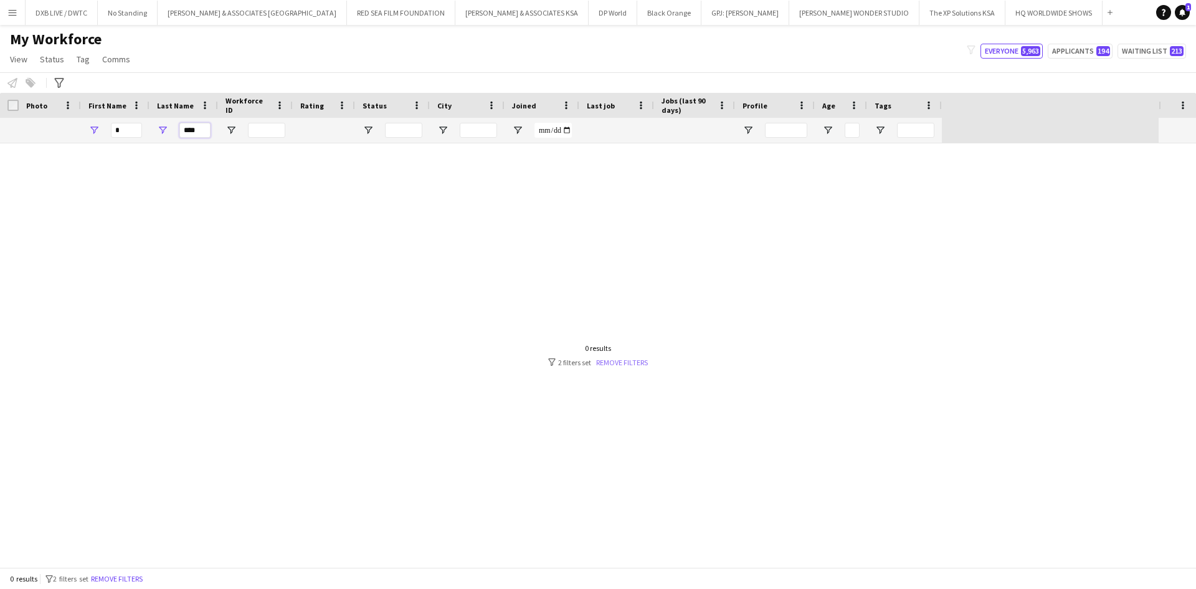
type input "****"
click at [626, 364] on link "Remove filters" at bounding box center [622, 361] width 52 height 9
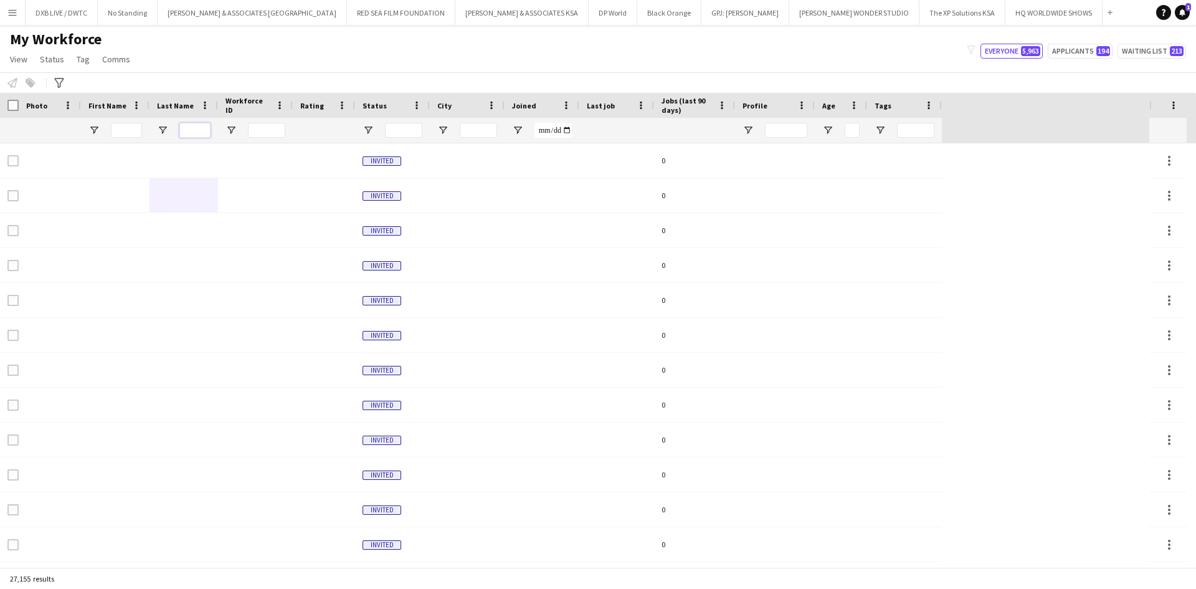
click at [182, 130] on input "Last Name Filter Input" at bounding box center [194, 130] width 31 height 15
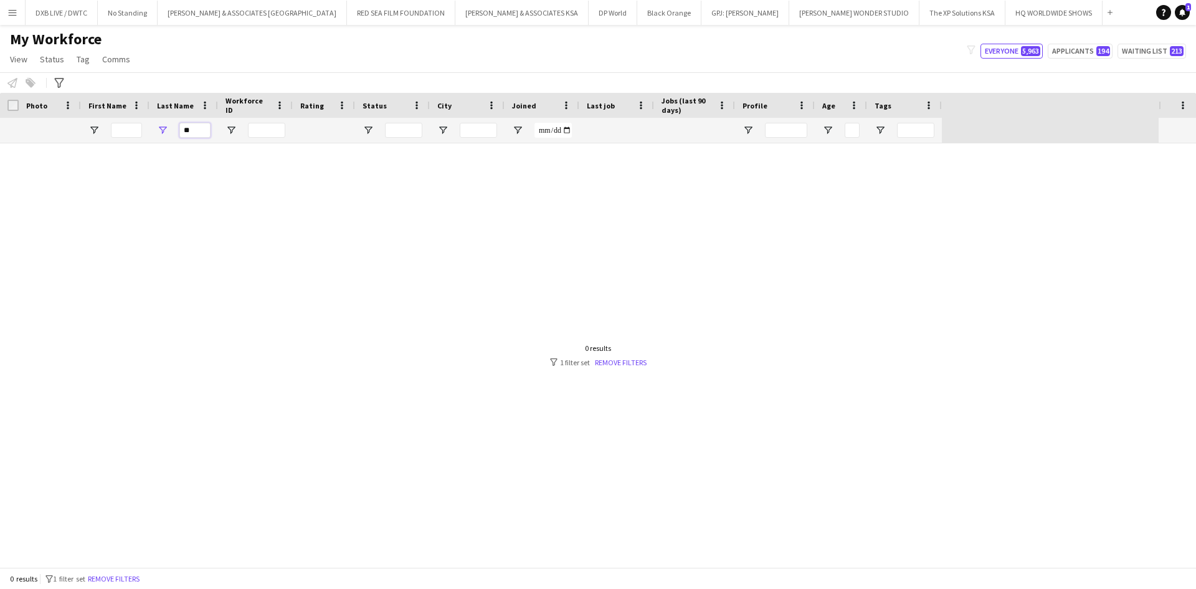
type input "*"
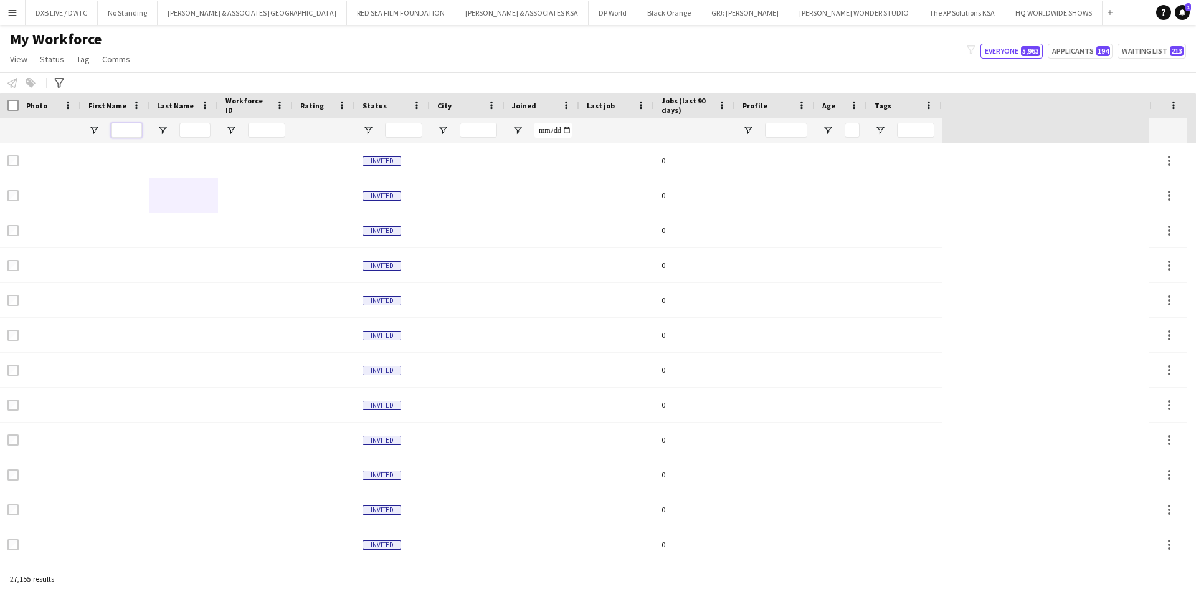
click at [116, 129] on input "First Name Filter Input" at bounding box center [126, 130] width 31 height 15
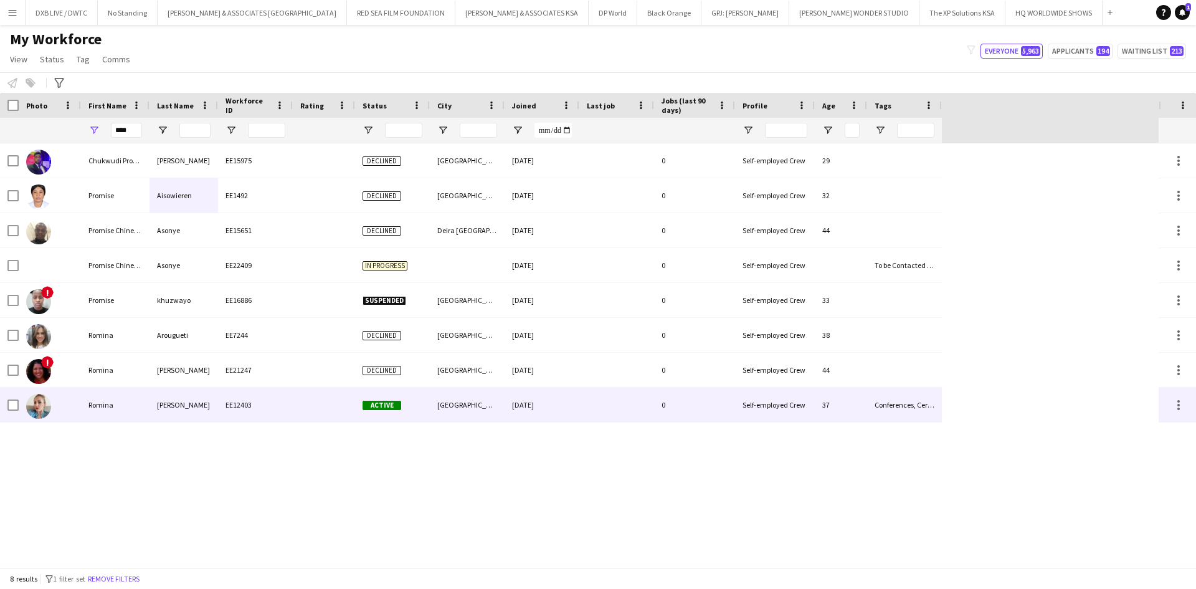
click at [132, 407] on div "Romina" at bounding box center [115, 404] width 69 height 34
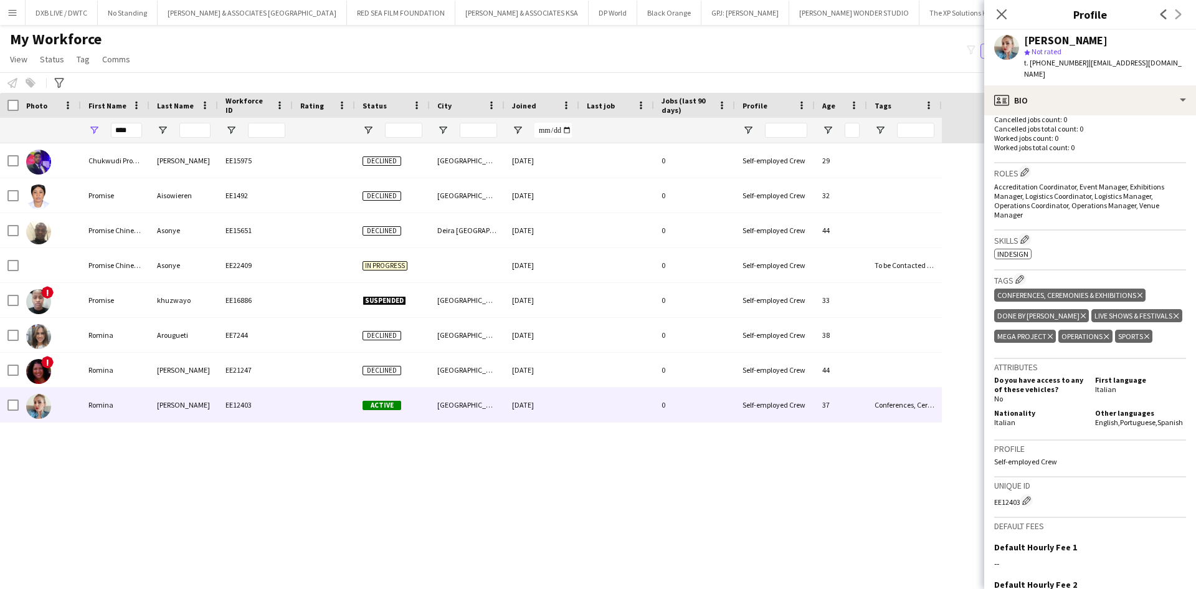
scroll to position [374, 0]
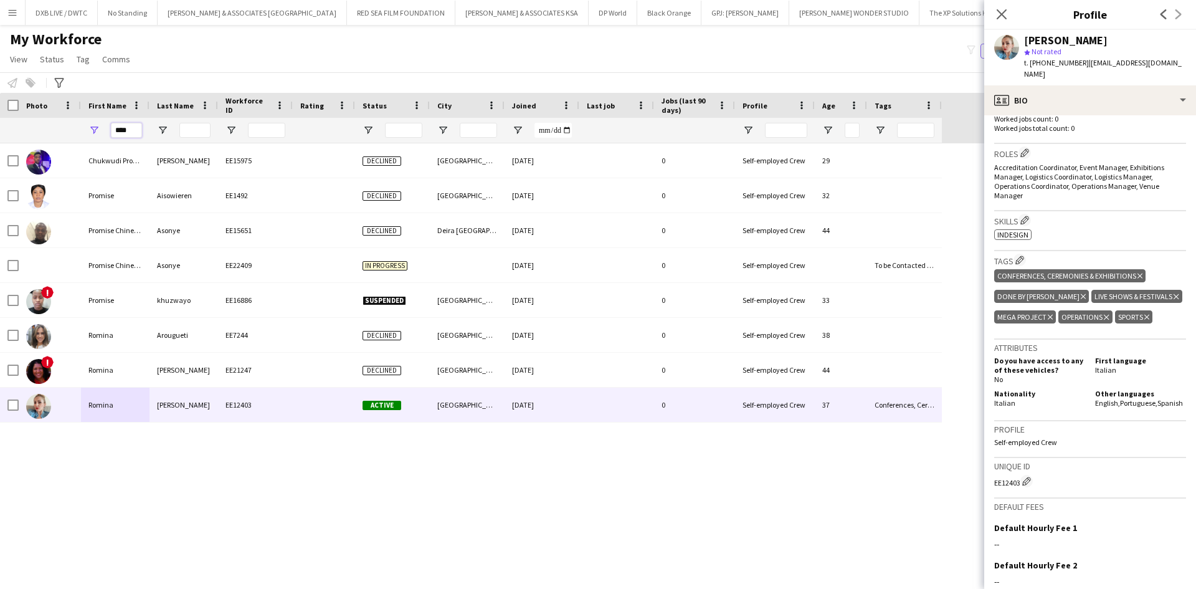
drag, startPoint x: 134, startPoint y: 132, endPoint x: 108, endPoint y: 139, distance: 26.4
click at [113, 137] on input "****" at bounding box center [126, 130] width 31 height 15
click at [108, 139] on div "****" at bounding box center [115, 130] width 69 height 25
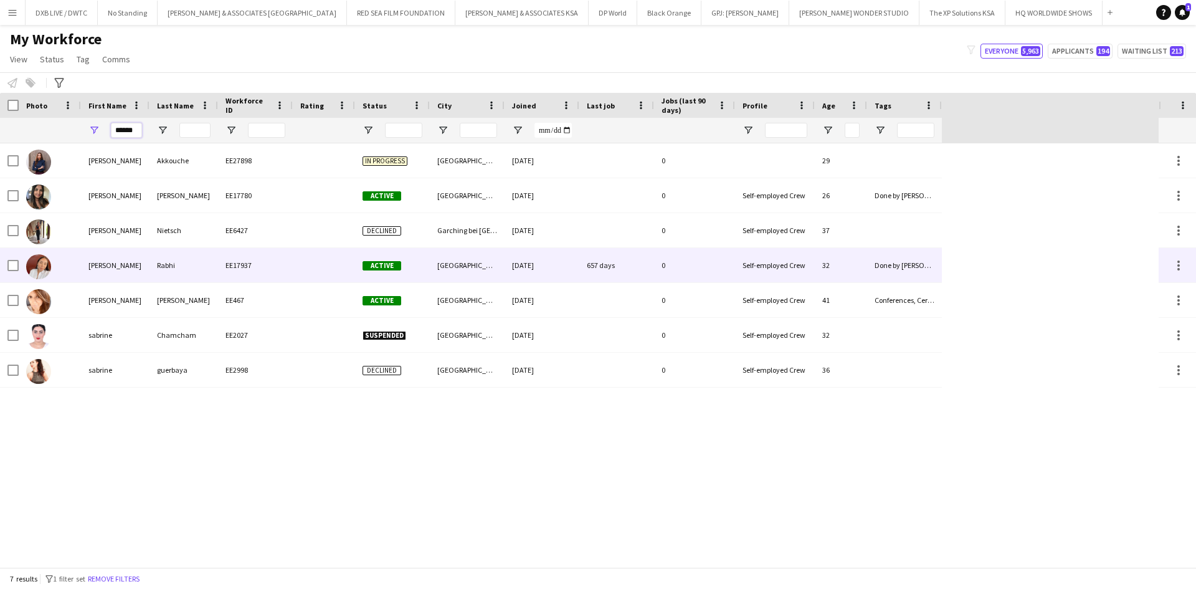
type input "******"
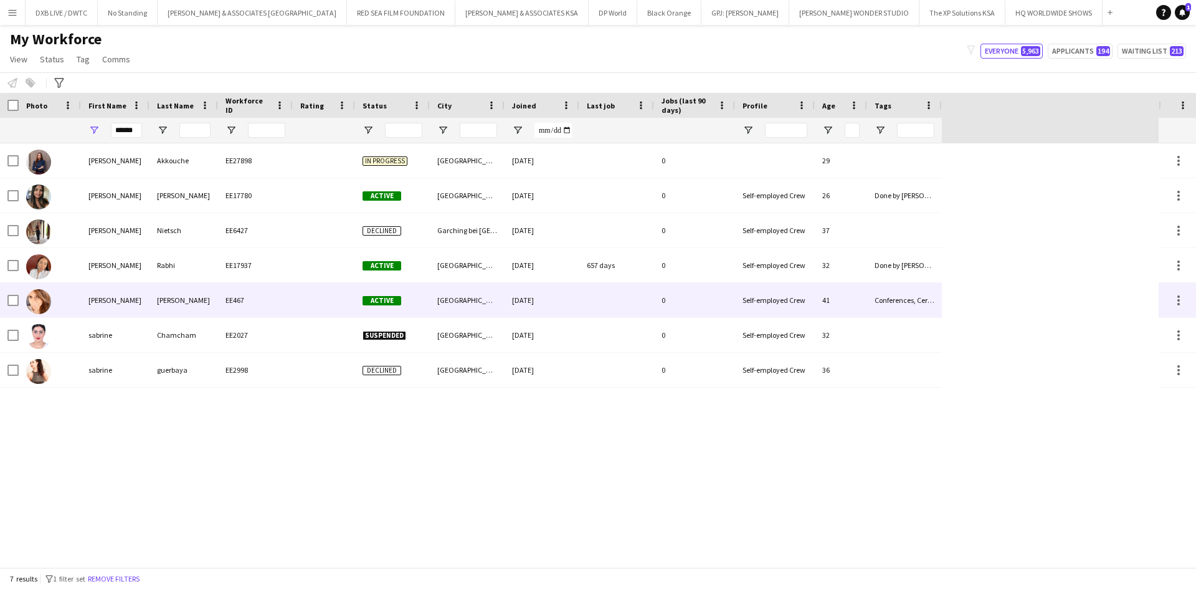
click at [109, 293] on div "Sabrina" at bounding box center [115, 300] width 69 height 34
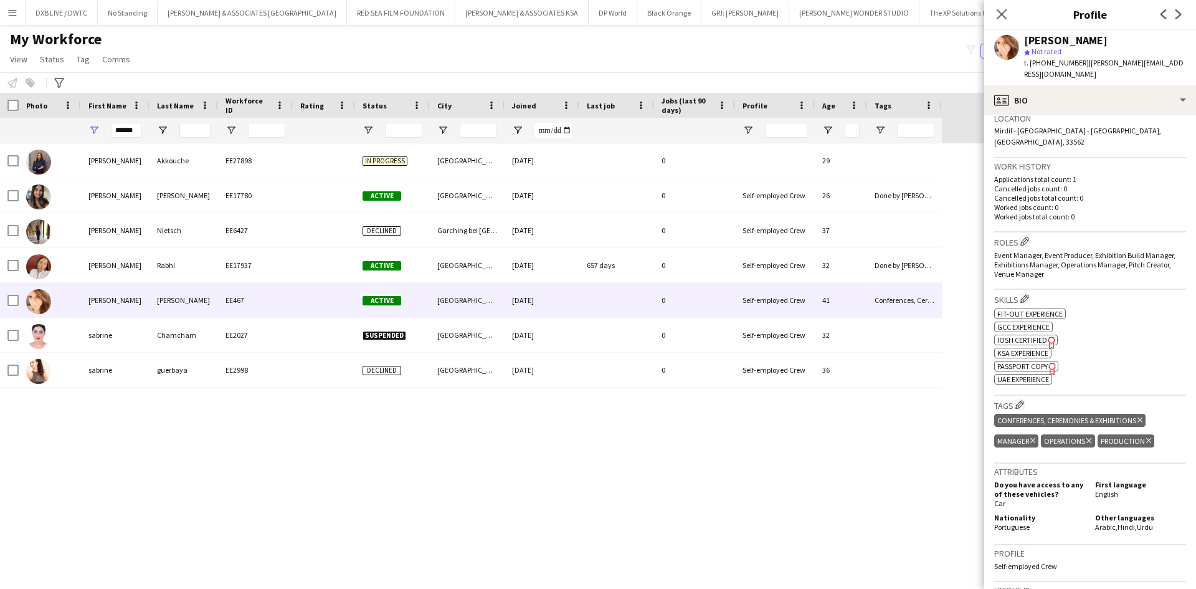
scroll to position [436, 0]
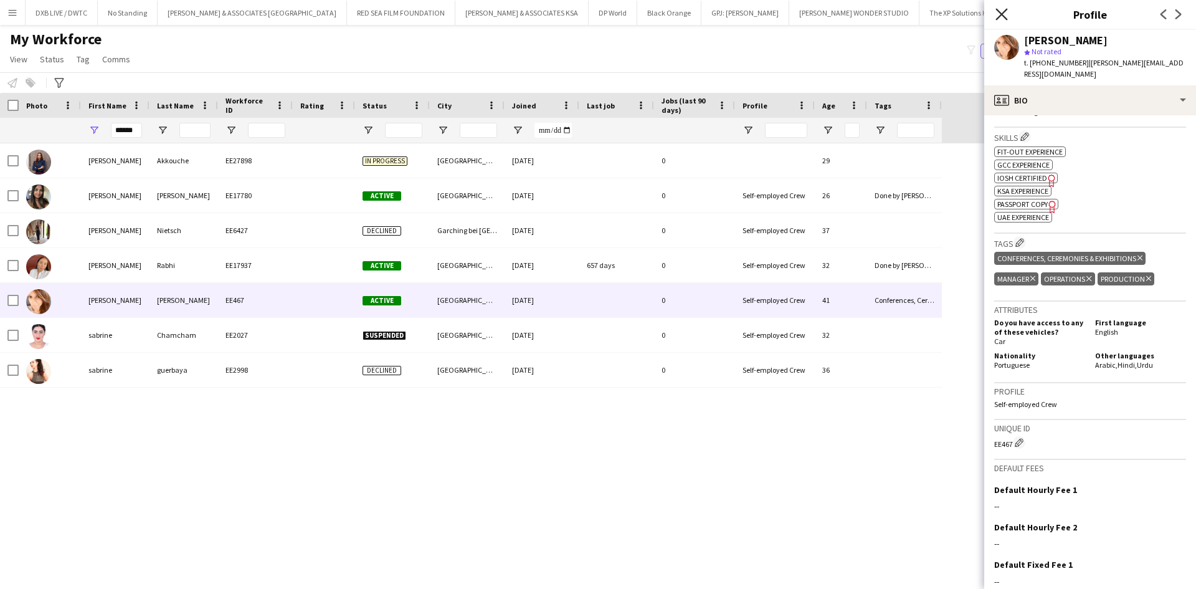
click at [1005, 15] on icon "Close pop-in" at bounding box center [1001, 14] width 12 height 12
